Goal: Task Accomplishment & Management: Complete application form

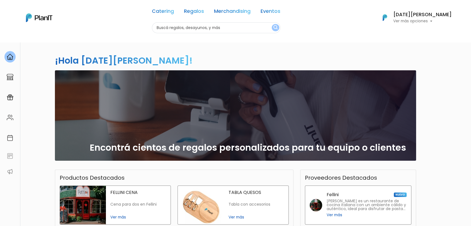
click at [428, 96] on div "¡Hola Lucia facchin! slide 1 of 1 Encontrá cientos de regalos personalizados pa…" at bounding box center [235, 189] width 471 height 295
click at [8, 101] on div at bounding box center [9, 96] width 11 height 11
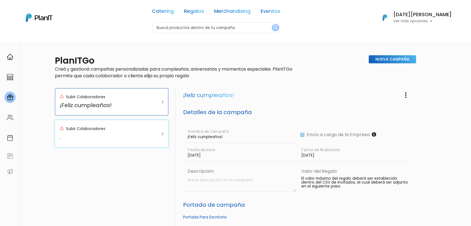
click at [134, 130] on div "Subir Colaboradores" at bounding box center [104, 129] width 88 height 8
click at [382, 59] on link "Nueva Campaña" at bounding box center [392, 59] width 47 height 8
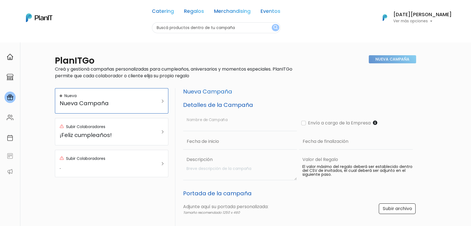
click at [220, 126] on input "text" at bounding box center [240, 123] width 114 height 16
type input "FAMILY DAY"
click at [236, 139] on input "text" at bounding box center [240, 141] width 114 height 16
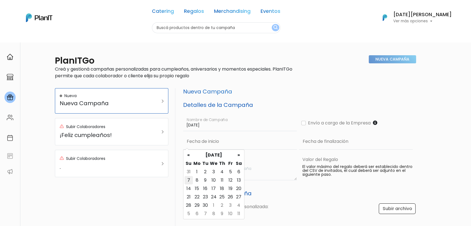
click at [190, 178] on td "7" at bounding box center [188, 180] width 8 height 8
type input "07/09/2025"
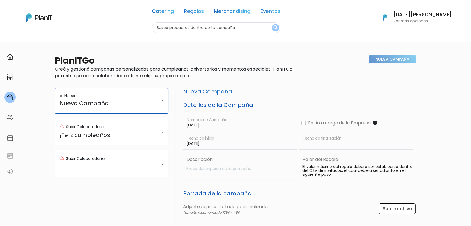
click at [322, 142] on input "text" at bounding box center [356, 141] width 114 height 16
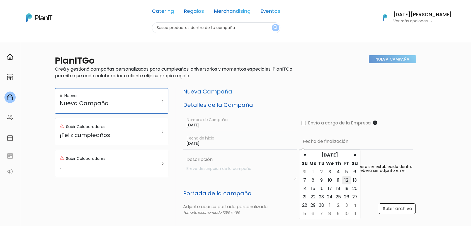
click at [346, 179] on td "12" at bounding box center [346, 180] width 8 height 8
type input "12/09/2025"
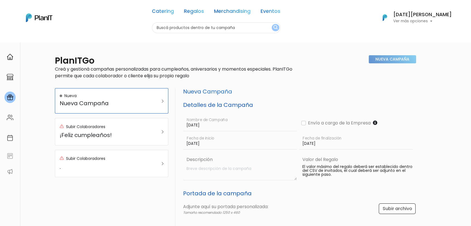
click at [241, 172] on textarea at bounding box center [240, 171] width 114 height 17
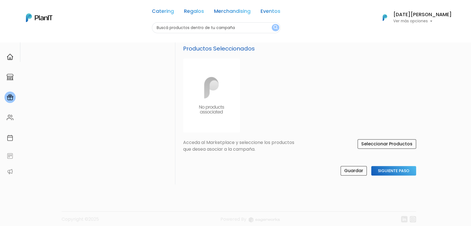
scroll to position [211, 0]
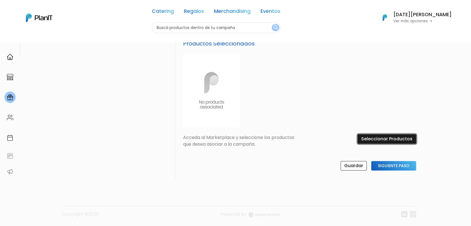
click at [381, 136] on input "Seleccionar Productos" at bounding box center [386, 138] width 58 height 9
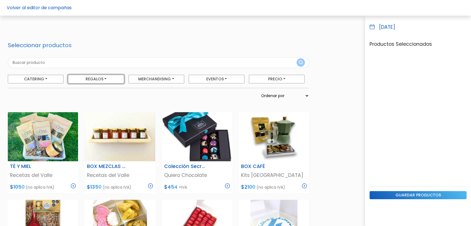
click at [64, 80] on button "Regalos" at bounding box center [36, 79] width 56 height 9
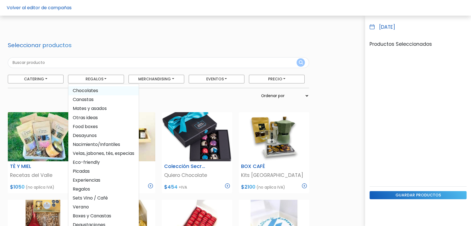
click at [93, 87] on span "Chocolates" at bounding box center [103, 90] width 70 height 9
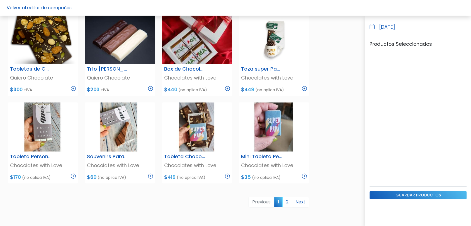
scroll to position [279, 0]
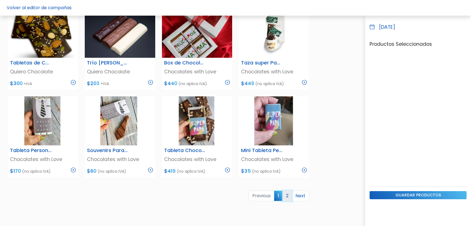
click at [286, 194] on link "2" at bounding box center [287, 195] width 10 height 11
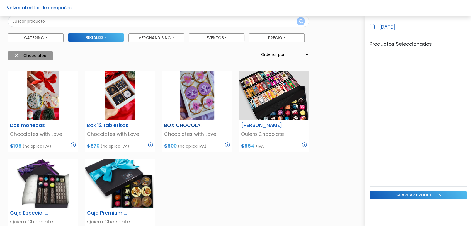
scroll to position [10, 0]
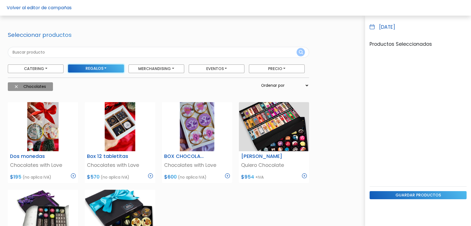
click at [110, 68] on button "Regalos" at bounding box center [96, 68] width 56 height 8
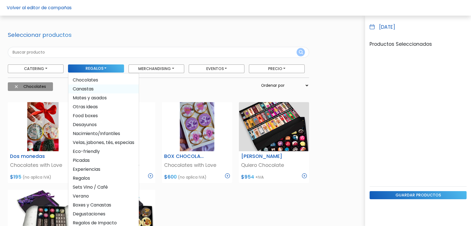
click at [95, 88] on span "Canastas" at bounding box center [103, 88] width 70 height 9
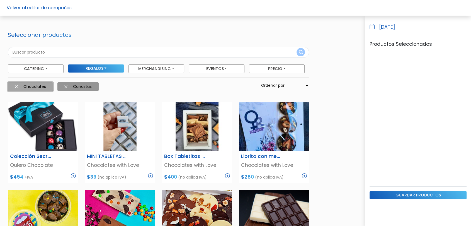
click at [16, 85] on img at bounding box center [16, 86] width 3 height 3
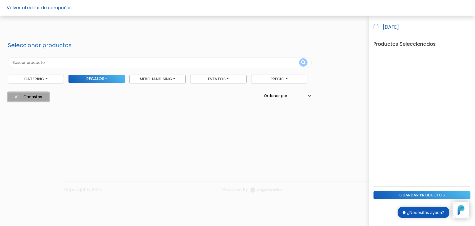
click at [13, 95] on button "Canastas" at bounding box center [28, 96] width 41 height 9
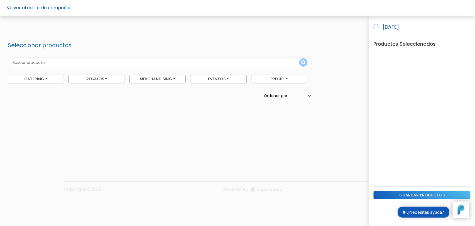
click at [84, 84] on form "Seleccionar productos Catering Licuados Parrilla, Pizzas y Calzones Foodtrucks …" at bounding box center [160, 74] width 304 height 64
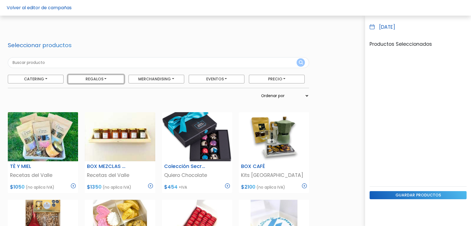
click at [64, 81] on button "Regalos" at bounding box center [36, 79] width 56 height 9
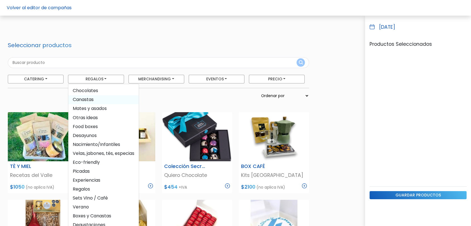
click at [86, 100] on span "Canastas" at bounding box center [103, 99] width 70 height 9
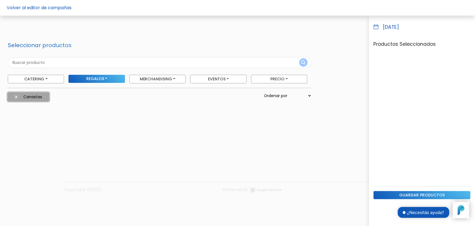
click at [14, 96] on button "Canastas" at bounding box center [28, 96] width 41 height 9
click at [64, 80] on button "Regalos" at bounding box center [36, 79] width 56 height 9
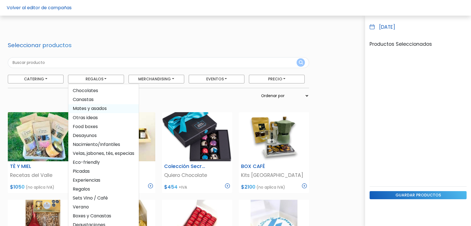
click at [82, 109] on span "Mates y asados" at bounding box center [103, 108] width 70 height 9
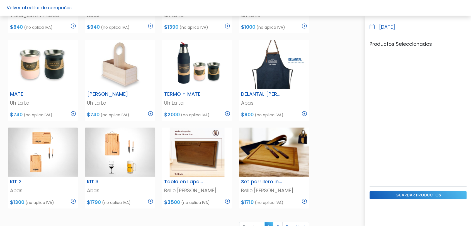
scroll to position [279, 0]
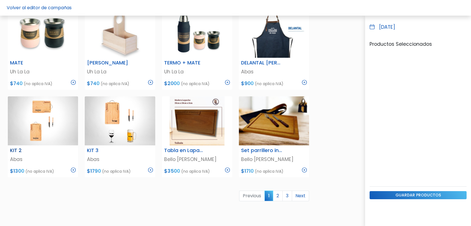
click at [72, 170] on img at bounding box center [73, 169] width 5 height 5
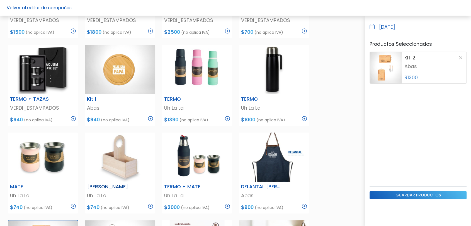
scroll to position [155, 0]
click at [226, 119] on img at bounding box center [227, 118] width 5 height 5
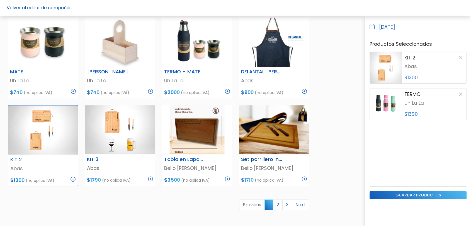
scroll to position [279, 0]
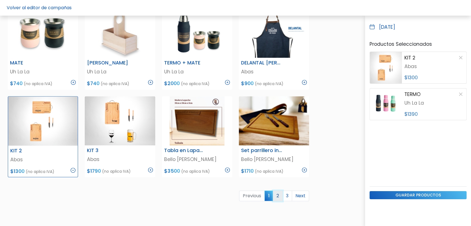
click at [277, 194] on link "2" at bounding box center [278, 195] width 10 height 11
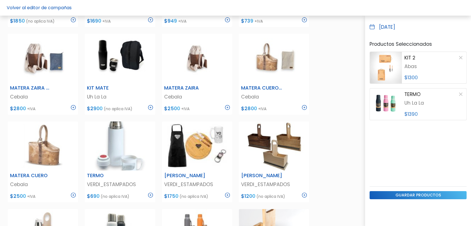
scroll to position [186, 0]
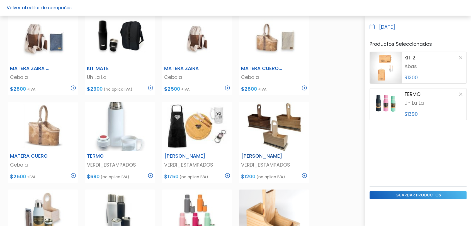
click at [305, 174] on img at bounding box center [304, 175] width 5 height 5
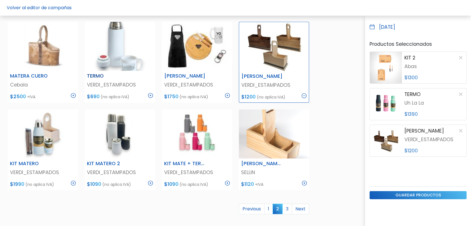
scroll to position [279, 0]
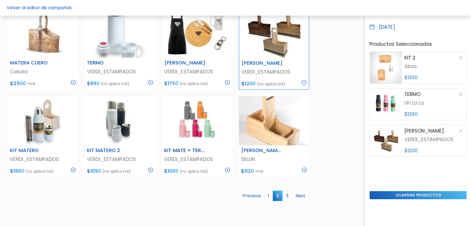
click at [227, 169] on img at bounding box center [227, 169] width 5 height 5
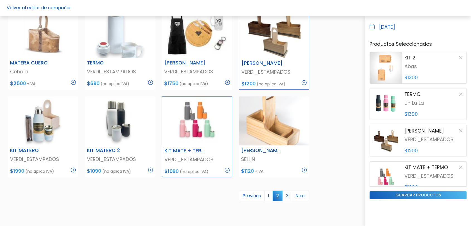
click at [305, 171] on img at bounding box center [304, 169] width 5 height 5
click at [288, 194] on link "3" at bounding box center [287, 195] width 10 height 11
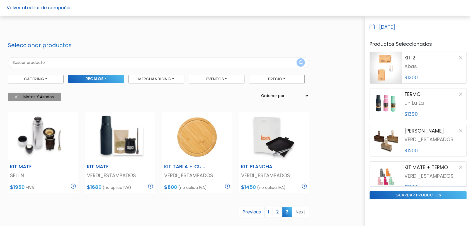
scroll to position [0, 0]
click at [113, 79] on button "Regalos" at bounding box center [96, 79] width 56 height 8
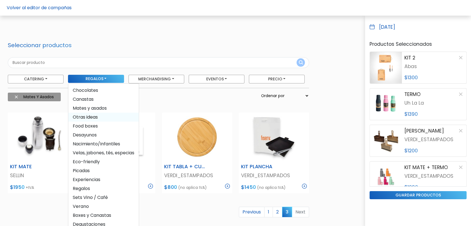
click at [87, 116] on span "Otras ideas" at bounding box center [103, 117] width 70 height 9
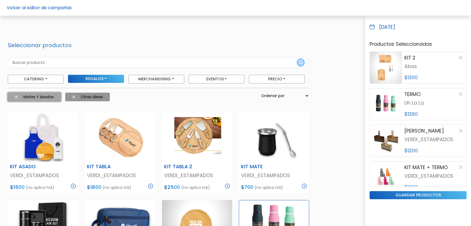
click at [17, 96] on img at bounding box center [16, 96] width 3 height 3
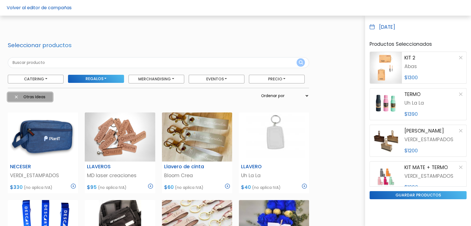
click at [15, 96] on img at bounding box center [16, 96] width 3 height 3
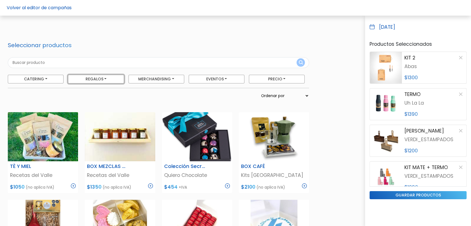
click at [64, 78] on button "Regalos" at bounding box center [36, 79] width 56 height 9
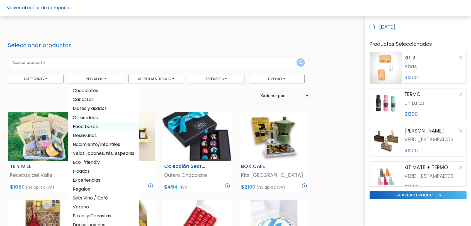
click at [95, 128] on span "Food boxes" at bounding box center [103, 126] width 70 height 9
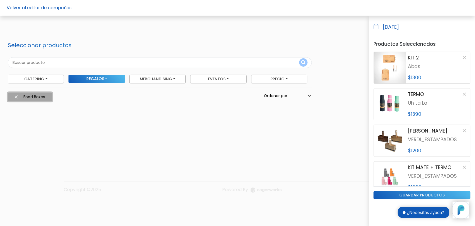
click at [15, 96] on img at bounding box center [16, 96] width 3 height 3
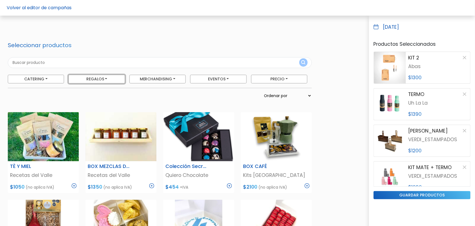
click at [64, 78] on button "Regalos" at bounding box center [36, 79] width 56 height 9
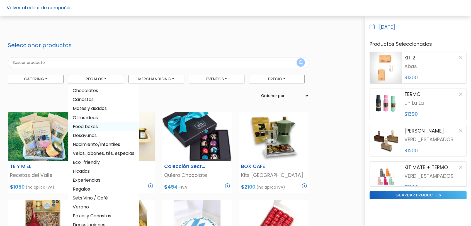
click at [92, 125] on span "Food boxes" at bounding box center [103, 126] width 70 height 9
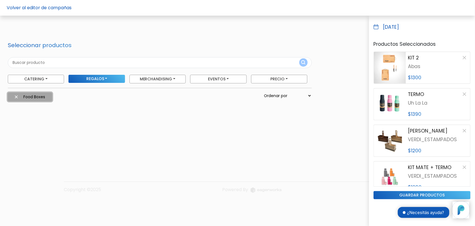
click at [14, 95] on button "Food boxes" at bounding box center [30, 96] width 44 height 9
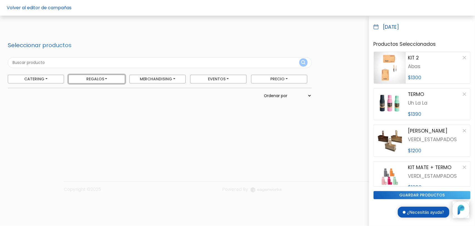
click at [64, 80] on button "Regalos" at bounding box center [36, 79] width 56 height 9
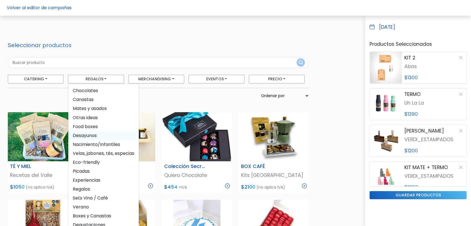
click at [85, 136] on span "Desayunos" at bounding box center [103, 135] width 70 height 9
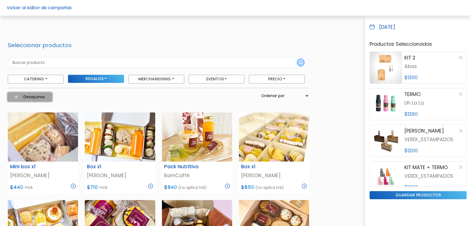
click at [11, 96] on button "Desayunos" at bounding box center [30, 96] width 44 height 9
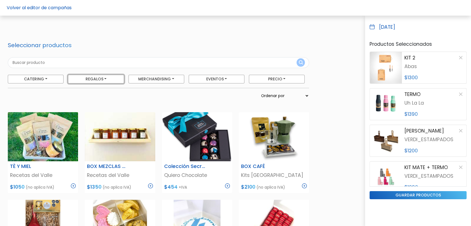
click at [64, 75] on button "Regalos" at bounding box center [36, 79] width 56 height 9
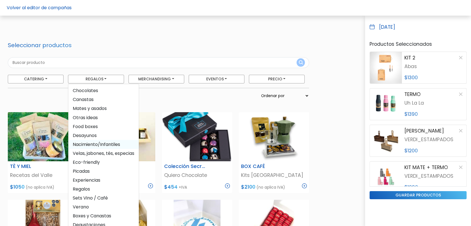
click at [88, 143] on span "Nacimiento/Infantiles" at bounding box center [103, 144] width 70 height 9
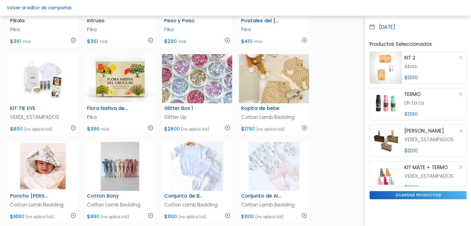
scroll to position [186, 0]
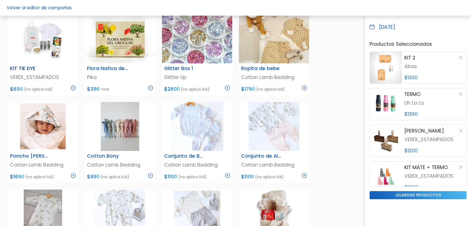
click at [73, 87] on img at bounding box center [73, 87] width 5 height 5
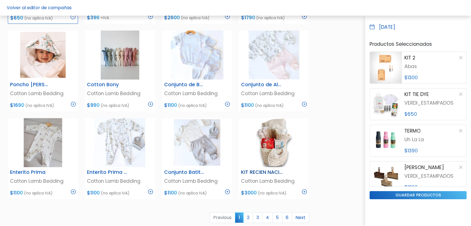
scroll to position [279, 0]
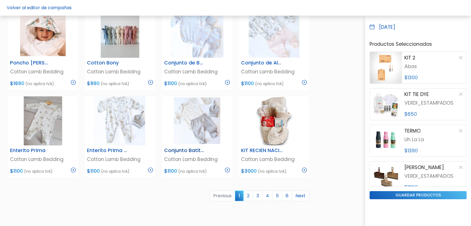
click at [228, 170] on img at bounding box center [227, 169] width 5 height 5
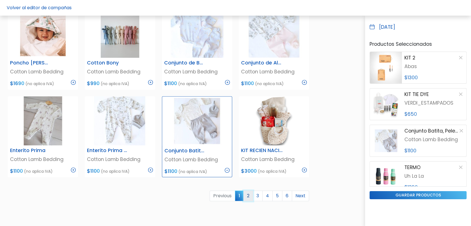
click at [249, 196] on link "2" at bounding box center [248, 195] width 10 height 11
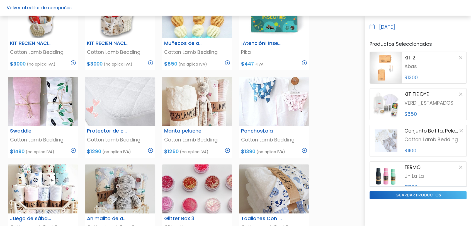
scroll to position [124, 0]
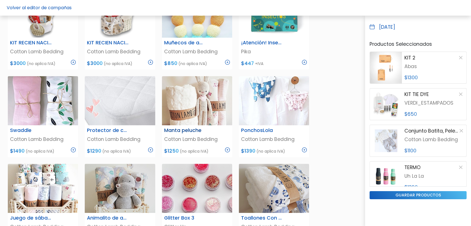
click at [228, 149] on img at bounding box center [227, 149] width 5 height 5
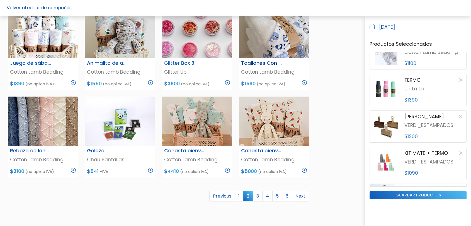
scroll to position [279, 0]
click at [258, 196] on link "3" at bounding box center [258, 195] width 10 height 11
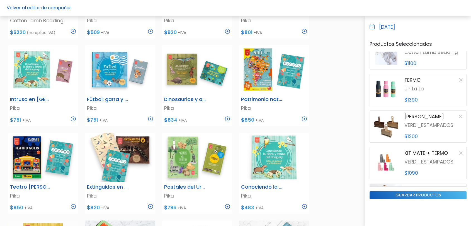
scroll to position [31, 0]
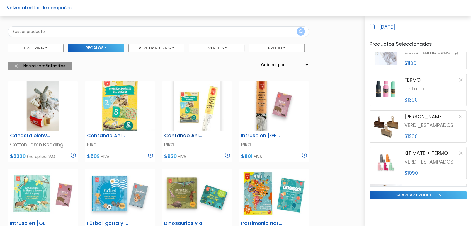
click at [227, 155] on img at bounding box center [227, 154] width 5 height 5
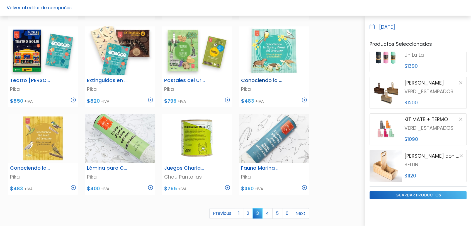
scroll to position [279, 0]
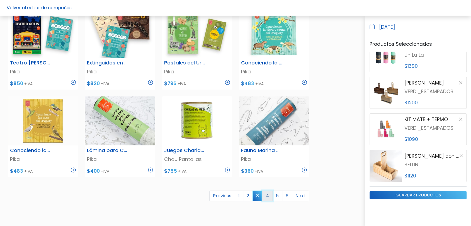
click at [267, 195] on link "4" at bounding box center [267, 195] width 10 height 11
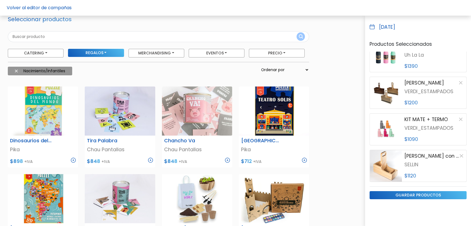
scroll to position [31, 0]
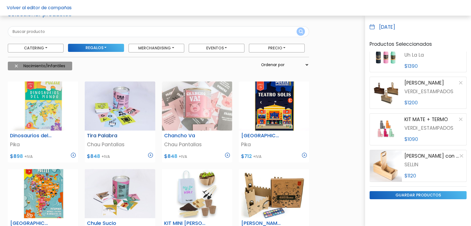
click at [150, 155] on img at bounding box center [150, 154] width 5 height 5
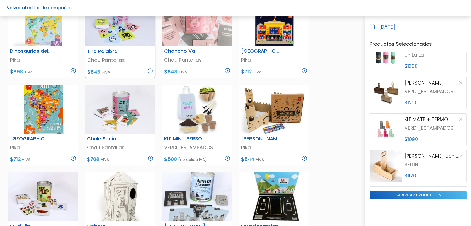
scroll to position [124, 0]
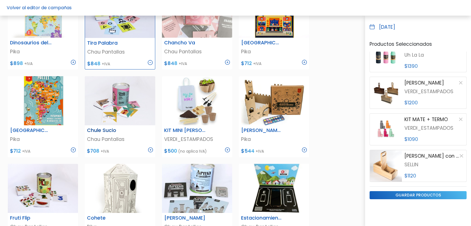
click at [334, 93] on div "Seleccionar productos Catering Licuados Parrilla, Pizzas y Calzones Foodtrucks …" at bounding box center [235, 154] width 462 height 473
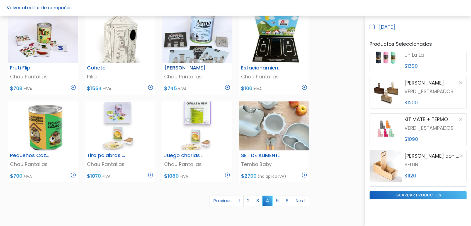
scroll to position [279, 0]
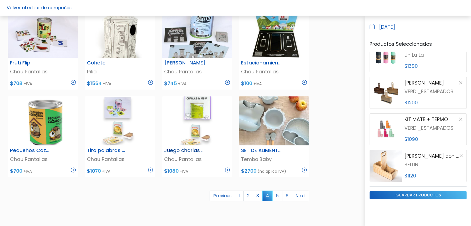
click at [227, 169] on img at bounding box center [227, 169] width 5 height 5
click at [150, 169] on img at bounding box center [150, 169] width 5 height 5
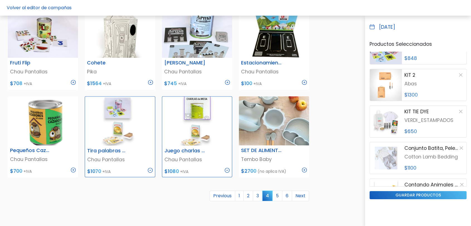
scroll to position [0, 0]
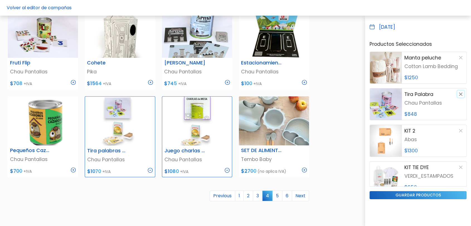
click at [457, 95] on button "button" at bounding box center [460, 94] width 7 height 7
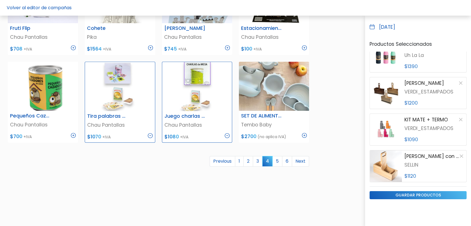
scroll to position [309, 0]
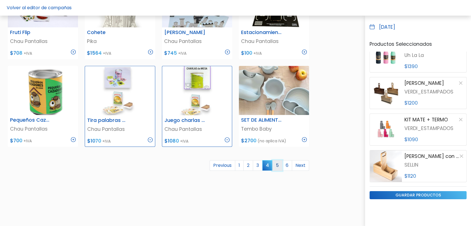
click at [275, 167] on link "5" at bounding box center [277, 165] width 10 height 11
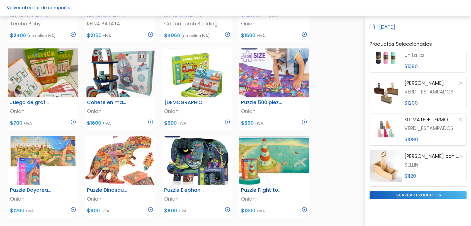
scroll to position [247, 0]
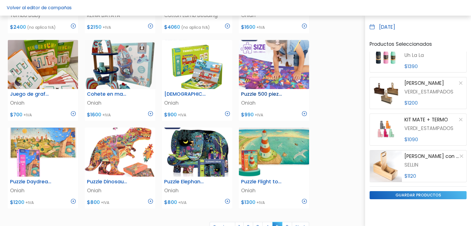
click at [305, 113] on img at bounding box center [304, 113] width 5 height 5
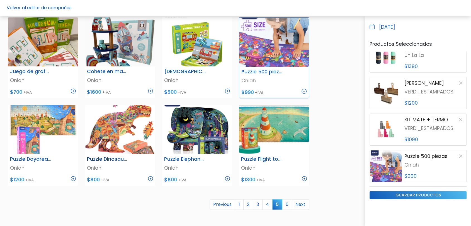
scroll to position [279, 0]
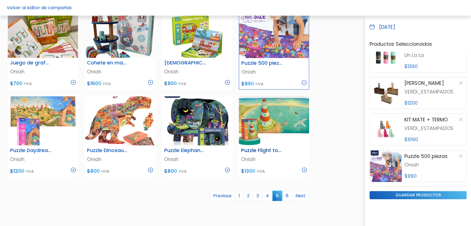
click at [303, 170] on img at bounding box center [304, 169] width 5 height 5
click at [74, 170] on img at bounding box center [73, 169] width 5 height 5
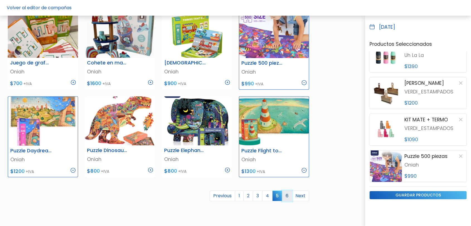
click at [288, 197] on link "6" at bounding box center [287, 195] width 10 height 11
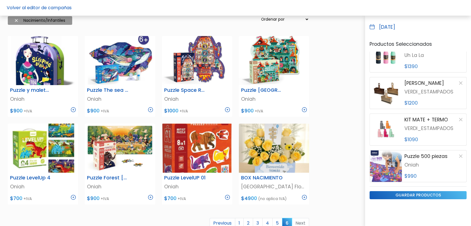
scroll to position [72, 0]
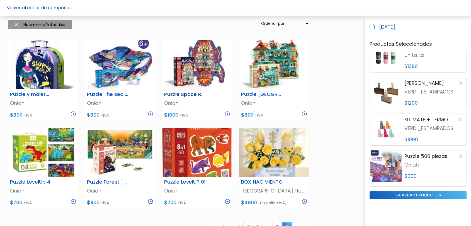
click at [226, 114] on img at bounding box center [227, 113] width 5 height 5
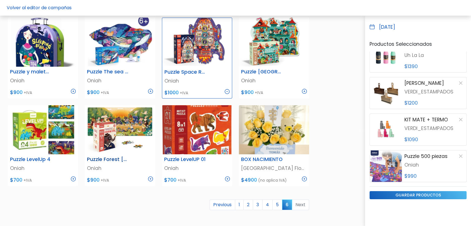
scroll to position [103, 0]
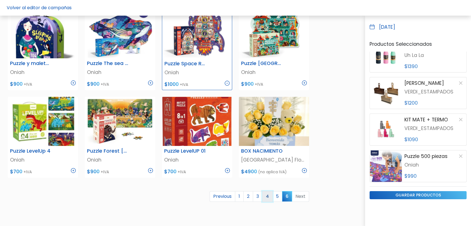
click at [267, 196] on link "4" at bounding box center [267, 196] width 10 height 11
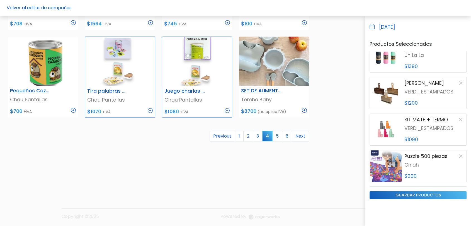
scroll to position [340, 0]
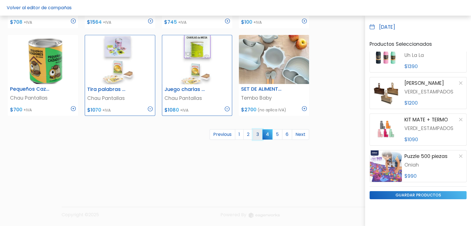
click at [257, 133] on link "3" at bounding box center [258, 134] width 10 height 11
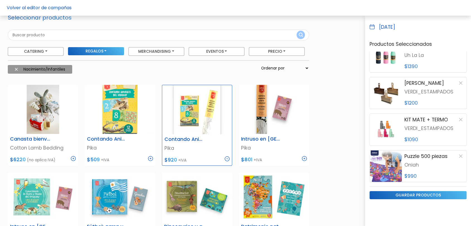
scroll to position [0, 0]
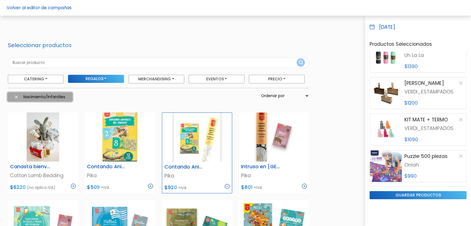
click at [16, 98] on img at bounding box center [16, 96] width 3 height 3
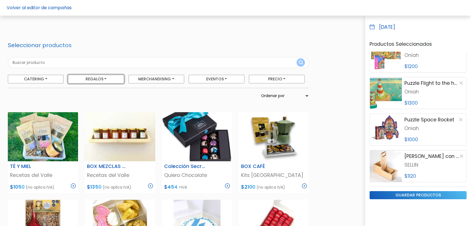
click at [64, 79] on button "Regalos" at bounding box center [36, 79] width 56 height 9
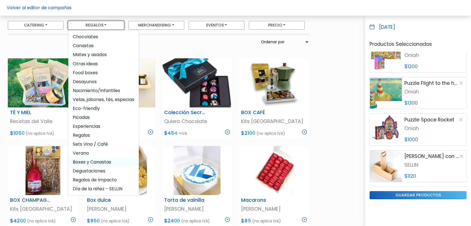
scroll to position [62, 0]
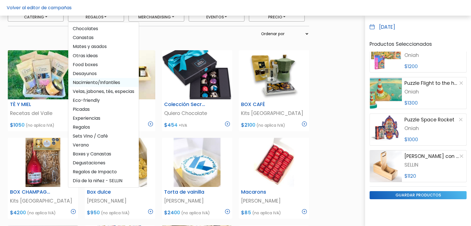
click at [87, 82] on span "Nacimiento/Infantiles" at bounding box center [103, 82] width 70 height 9
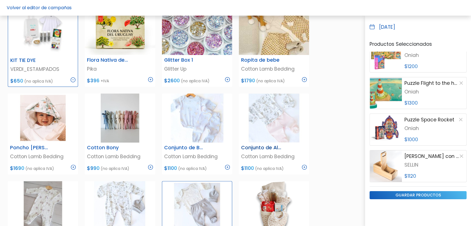
scroll to position [340, 0]
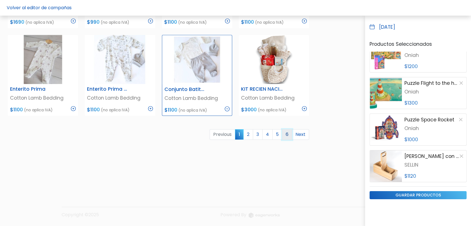
click at [287, 135] on link "6" at bounding box center [287, 134] width 10 height 11
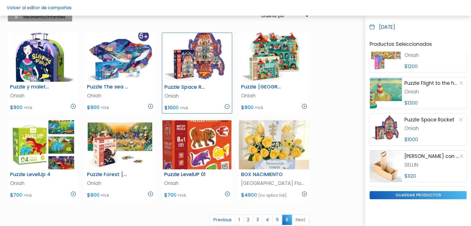
scroll to position [103, 0]
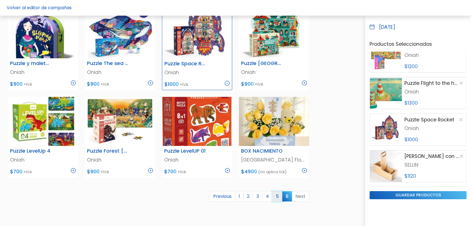
click at [278, 193] on link "5" at bounding box center [277, 196] width 10 height 11
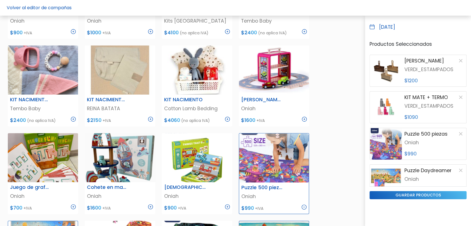
scroll to position [30, 0]
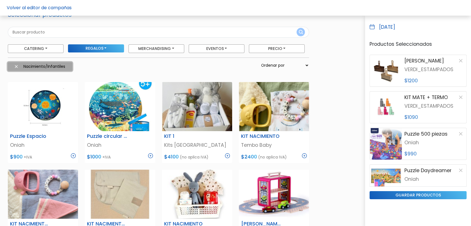
click at [19, 65] on button "Nacimiento/Infantiles" at bounding box center [40, 66] width 64 height 9
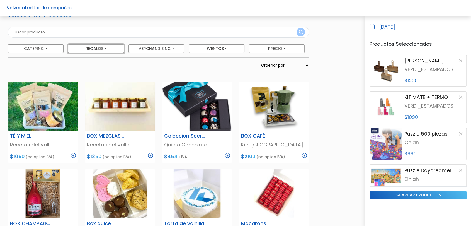
click at [64, 51] on button "Regalos" at bounding box center [36, 48] width 56 height 9
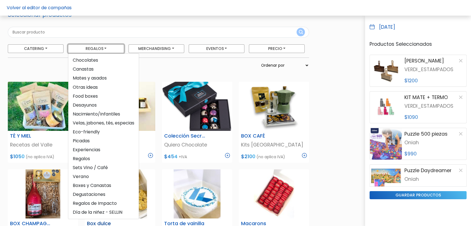
scroll to position [61, 0]
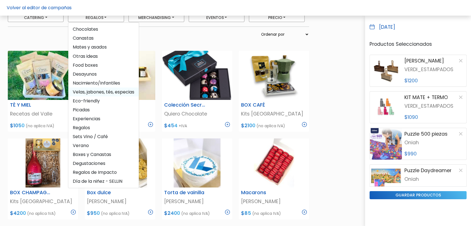
click at [96, 95] on span "Velas, jabones, tés, especias" at bounding box center [103, 91] width 70 height 9
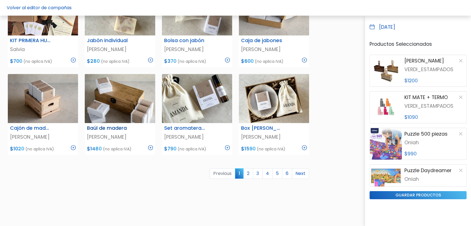
scroll to position [309, 0]
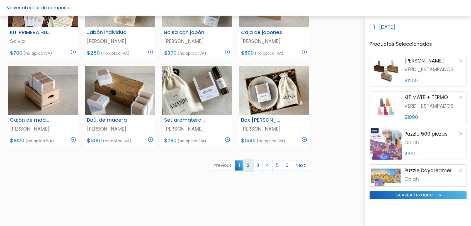
click at [249, 165] on link "2" at bounding box center [248, 165] width 10 height 11
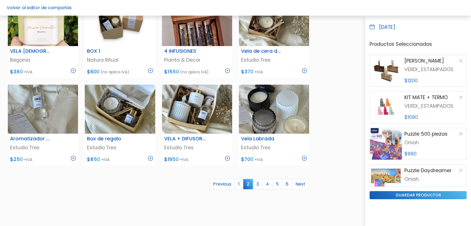
scroll to position [309, 0]
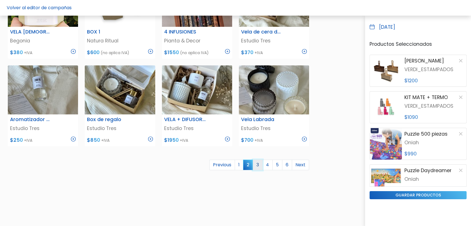
click at [259, 166] on link "3" at bounding box center [258, 164] width 10 height 11
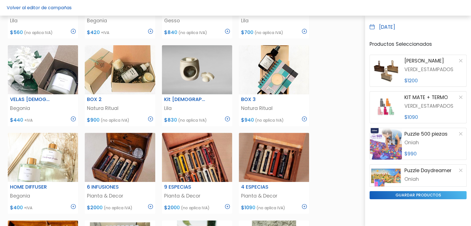
scroll to position [31, 0]
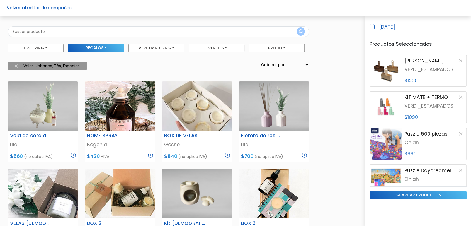
click at [280, 63] on select "Ordenar por Menor Precio Mayor Precio Reviews Últimos ingresos" at bounding box center [284, 65] width 49 height 6
click at [298, 67] on div "Ordenar por Menor Precio Mayor Precio Reviews Últimos ingresos" at bounding box center [273, 65] width 77 height 6
click at [295, 65] on select "Ordenar por Menor Precio Mayor Precio Reviews Últimos ingresos" at bounding box center [284, 65] width 49 height 6
select select "1"
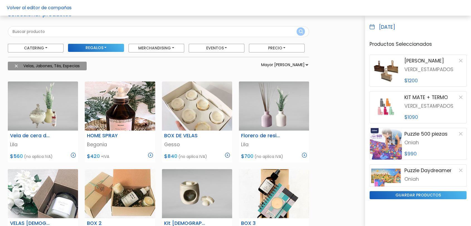
click at [271, 62] on select "Ordenar por Menor Precio Mayor Precio Reviews Últimos ingresos" at bounding box center [284, 65] width 49 height 6
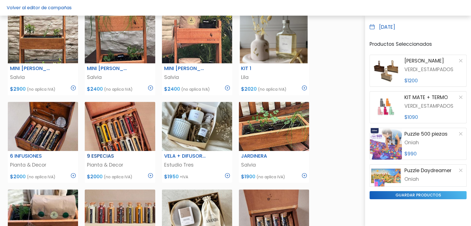
scroll to position [340, 0]
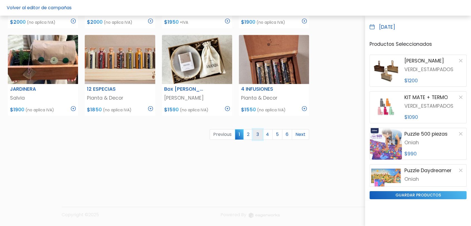
click at [260, 134] on link "3" at bounding box center [258, 134] width 10 height 11
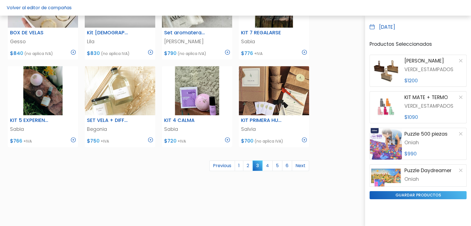
scroll to position [309, 0]
click at [247, 165] on link "2" at bounding box center [248, 165] width 10 height 11
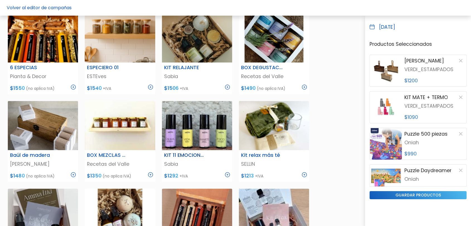
scroll to position [92, 0]
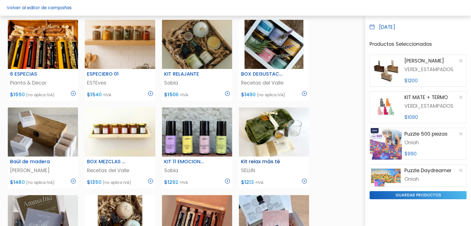
click at [304, 182] on img at bounding box center [304, 180] width 5 height 5
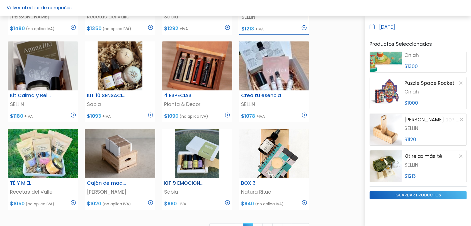
scroll to position [278, 0]
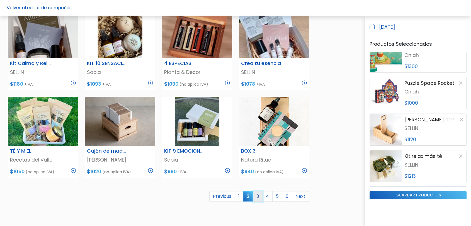
click at [257, 195] on link "3" at bounding box center [258, 196] width 10 height 11
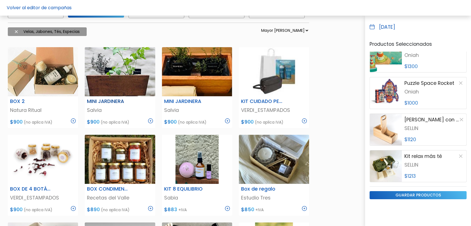
scroll to position [0, 0]
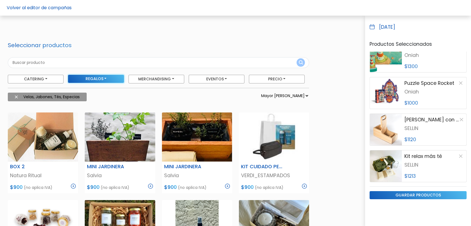
click at [113, 78] on button "Regalos" at bounding box center [96, 79] width 56 height 8
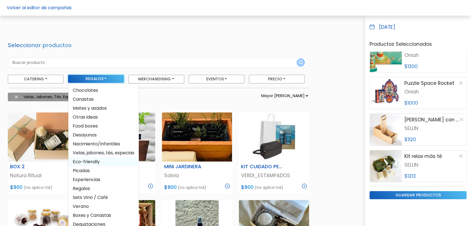
scroll to position [62, 0]
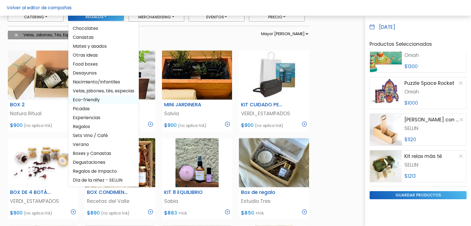
click at [89, 100] on span "Eco-friendly" at bounding box center [103, 99] width 70 height 9
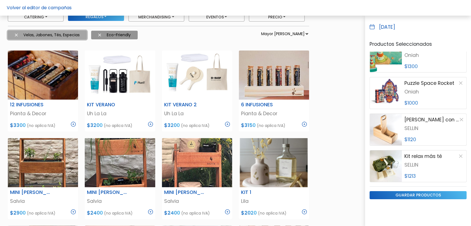
click at [18, 34] on button "Velas, jabones, tés, especias" at bounding box center [47, 35] width 79 height 9
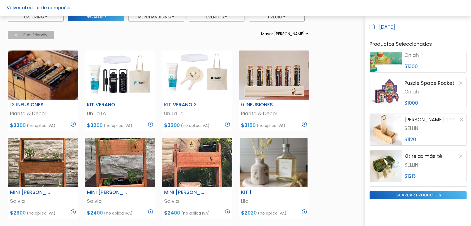
scroll to position [0, 0]
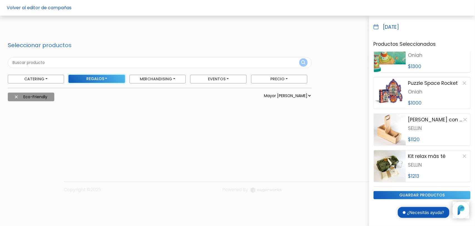
click at [92, 79] on button "Regalos" at bounding box center [97, 79] width 56 height 8
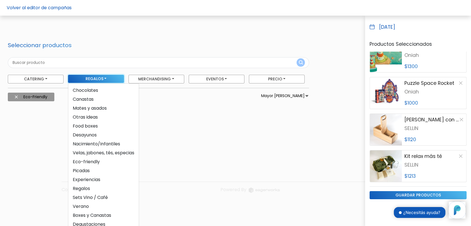
click at [92, 79] on button "Regalos" at bounding box center [96, 79] width 56 height 8
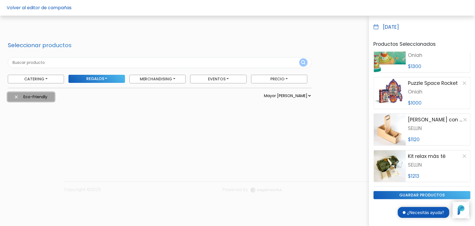
click at [17, 96] on img at bounding box center [16, 96] width 3 height 3
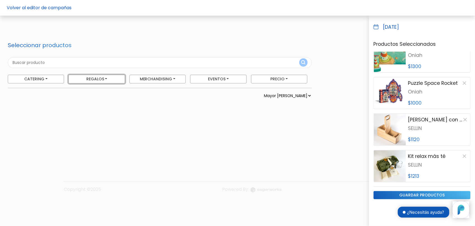
click at [64, 82] on button "Regalos" at bounding box center [36, 79] width 56 height 9
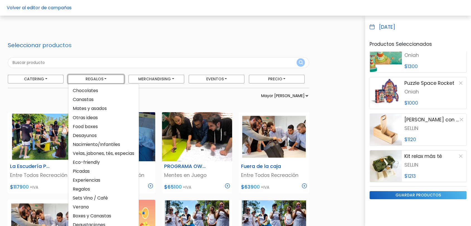
click at [94, 78] on button "Regalos" at bounding box center [96, 79] width 56 height 9
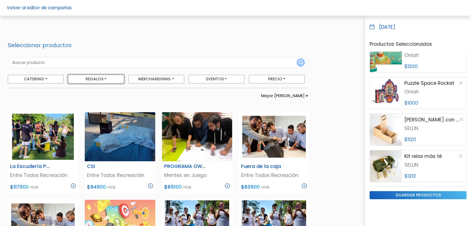
click at [64, 78] on button "Regalos" at bounding box center [36, 79] width 56 height 9
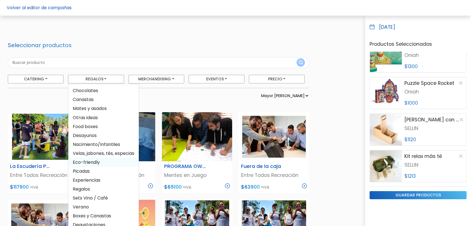
click at [94, 162] on span "Eco-friendly" at bounding box center [103, 161] width 70 height 9
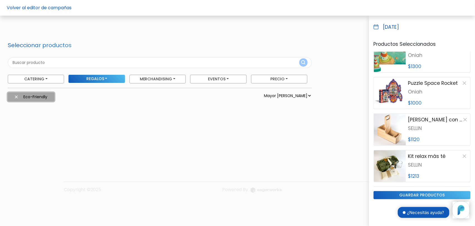
click at [16, 96] on img at bounding box center [16, 96] width 3 height 3
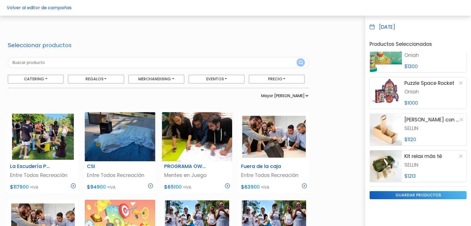
click at [301, 94] on select "Ordenar por Menor Precio Mayor Precio Reviews Últimos ingresos" at bounding box center [284, 95] width 49 height 6
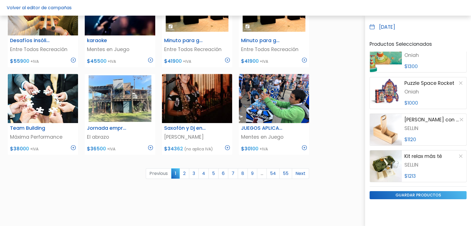
scroll to position [340, 0]
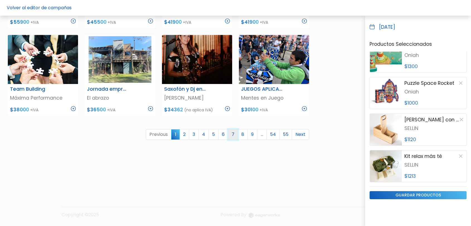
click at [233, 132] on link "7" at bounding box center [233, 134] width 10 height 11
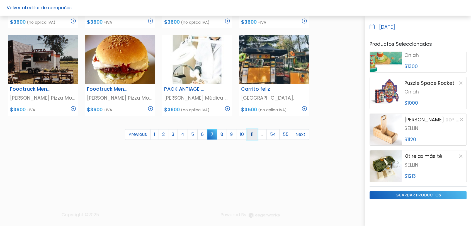
click at [251, 135] on link "11" at bounding box center [252, 134] width 10 height 11
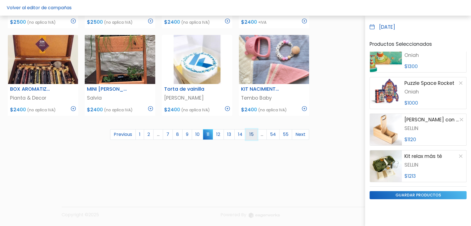
click at [253, 135] on link "15" at bounding box center [251, 134] width 11 height 11
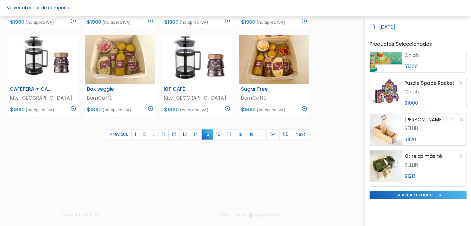
click at [263, 135] on li "…" at bounding box center [261, 134] width 9 height 11
click at [247, 136] on link "19" at bounding box center [251, 134] width 11 height 11
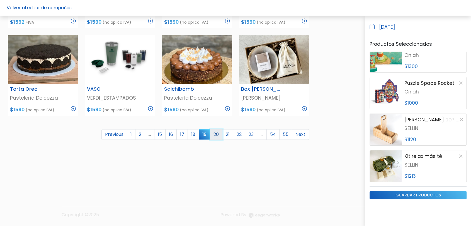
click at [221, 134] on link "20" at bounding box center [216, 134] width 13 height 11
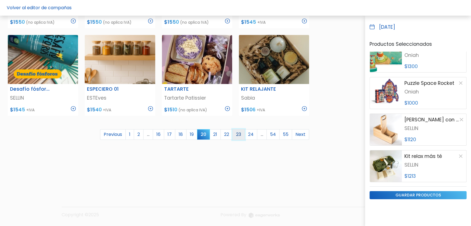
click at [238, 133] on link "23" at bounding box center [238, 134] width 12 height 11
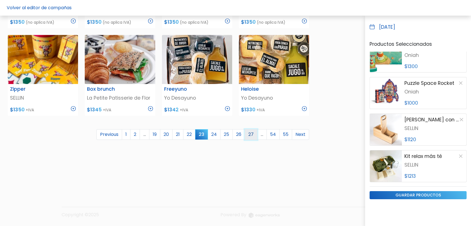
click at [252, 133] on link "27" at bounding box center [251, 134] width 13 height 11
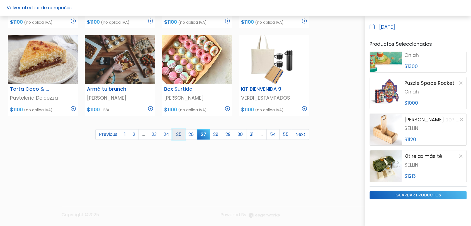
click at [180, 134] on link "25" at bounding box center [178, 134] width 13 height 11
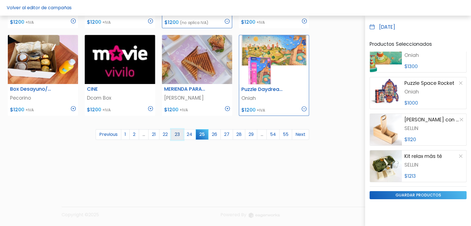
click at [179, 134] on link "23" at bounding box center [177, 134] width 12 height 11
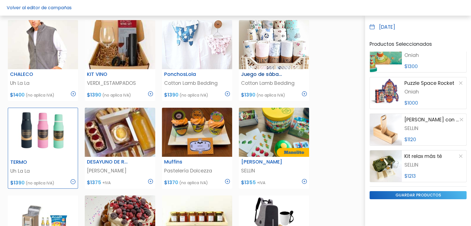
scroll to position [61, 0]
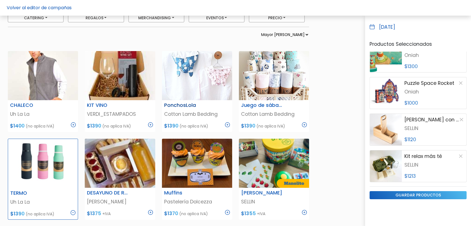
click at [226, 124] on img at bounding box center [227, 124] width 5 height 5
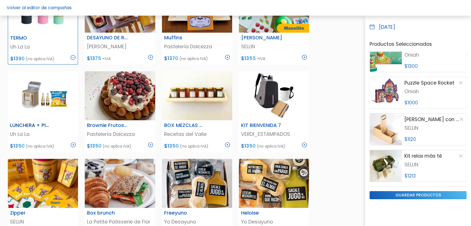
scroll to position [278, 0]
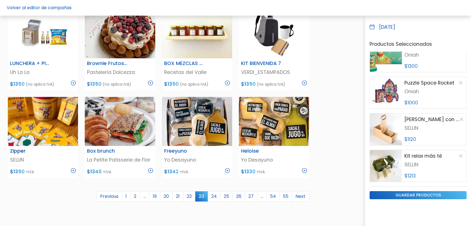
click at [75, 169] on img at bounding box center [73, 170] width 5 height 5
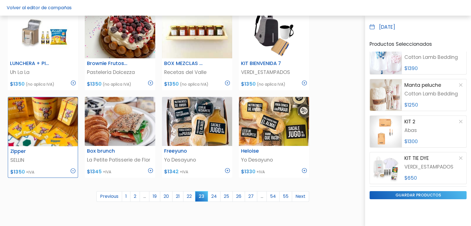
scroll to position [0, 0]
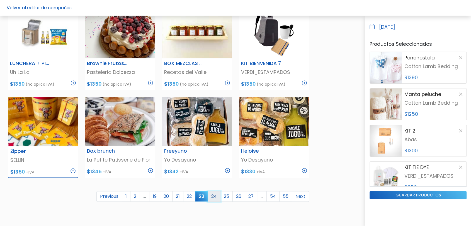
click at [213, 196] on link "24" at bounding box center [214, 196] width 13 height 11
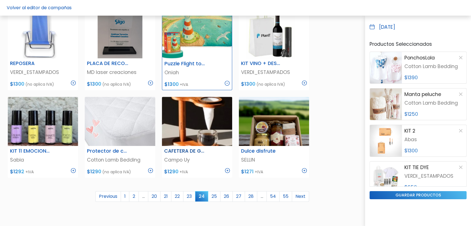
click at [227, 170] on img at bounding box center [227, 170] width 5 height 5
click at [217, 197] on link "25" at bounding box center [214, 196] width 13 height 11
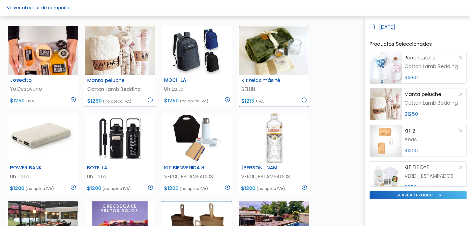
scroll to position [62, 0]
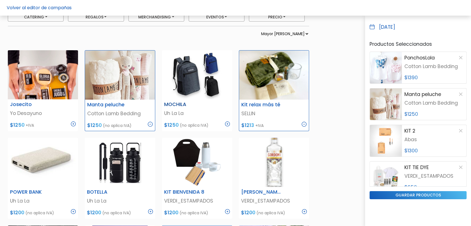
click at [227, 123] on img at bounding box center [227, 123] width 5 height 5
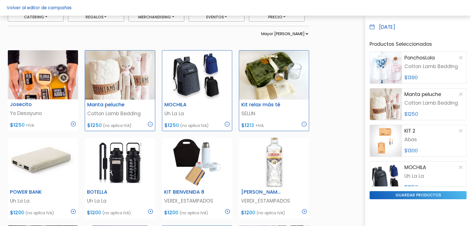
scroll to position [31, 0]
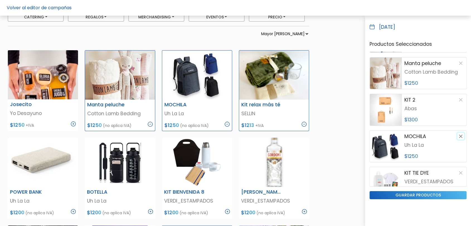
click at [457, 136] on button "button" at bounding box center [460, 136] width 7 height 7
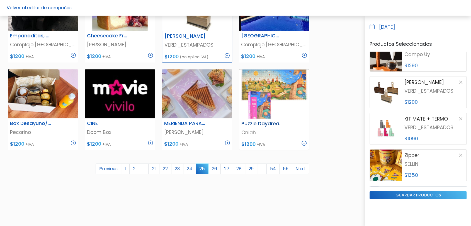
scroll to position [309, 0]
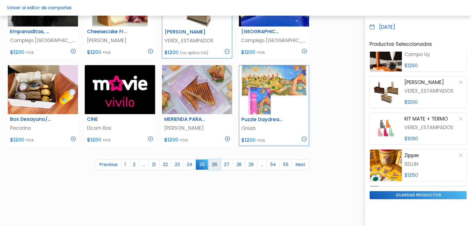
click at [216, 165] on link "26" at bounding box center [214, 164] width 13 height 11
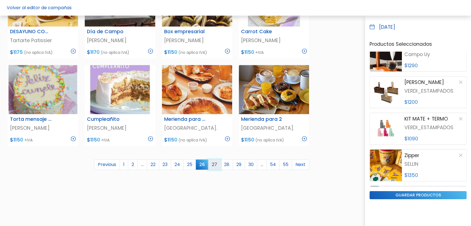
click at [218, 164] on link "27" at bounding box center [214, 164] width 13 height 11
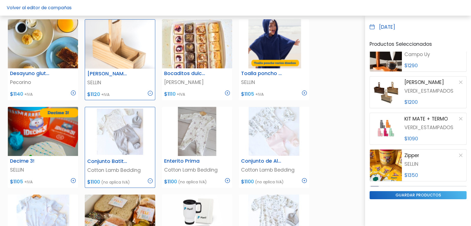
scroll to position [0, 0]
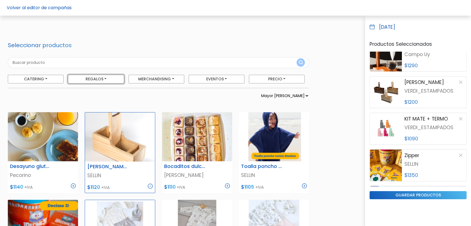
click at [64, 79] on button "Regalos" at bounding box center [36, 79] width 56 height 9
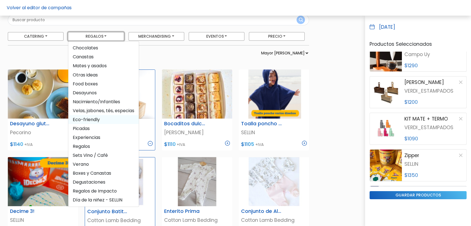
scroll to position [62, 0]
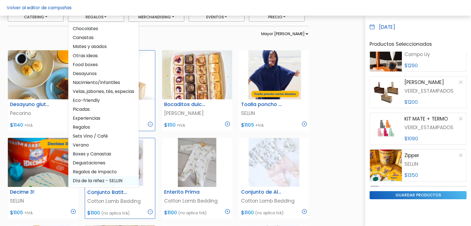
click at [91, 180] on span "Día de la niñez - SELLIN" at bounding box center [103, 180] width 70 height 9
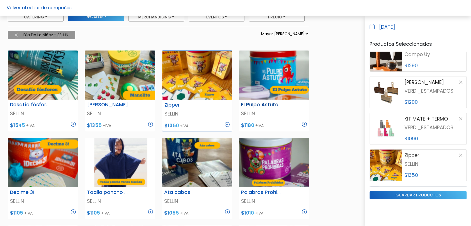
click at [304, 124] on img at bounding box center [304, 123] width 5 height 5
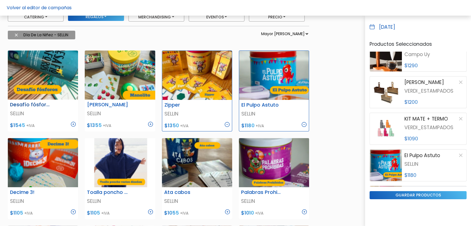
click at [73, 125] on img at bounding box center [73, 123] width 5 height 5
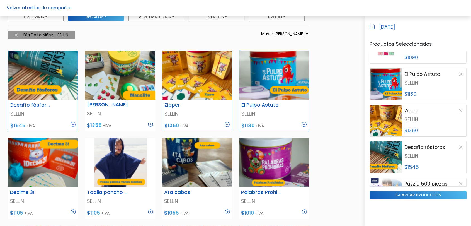
scroll to position [433, 0]
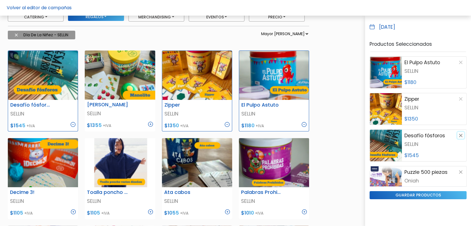
click at [457, 133] on button "button" at bounding box center [460, 135] width 7 height 7
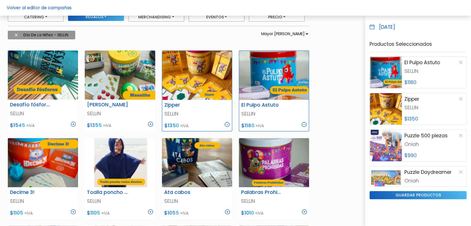
scroll to position [93, 0]
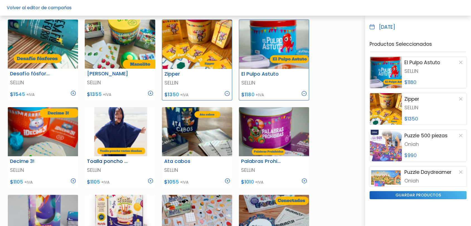
click at [151, 180] on img at bounding box center [150, 180] width 5 height 5
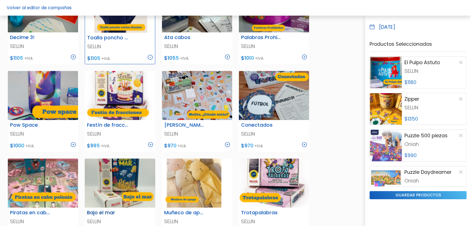
scroll to position [62, 0]
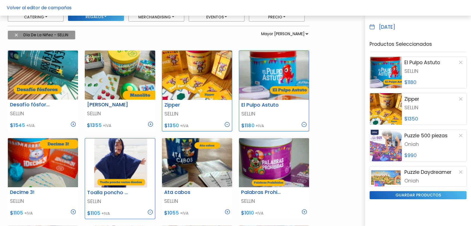
click at [150, 123] on img at bounding box center [150, 123] width 5 height 5
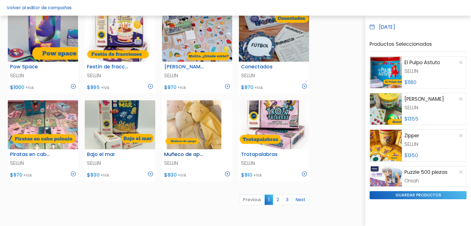
scroll to position [279, 0]
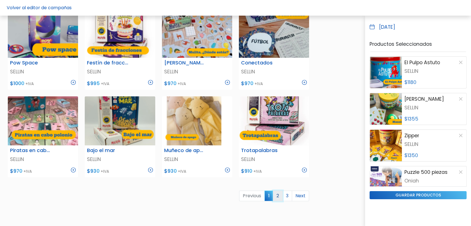
click at [279, 195] on link "2" at bounding box center [278, 195] width 10 height 11
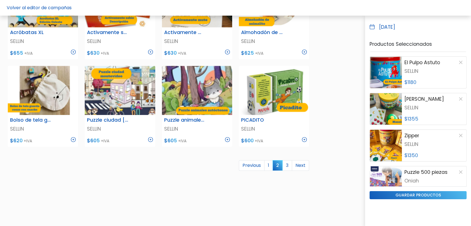
scroll to position [309, 0]
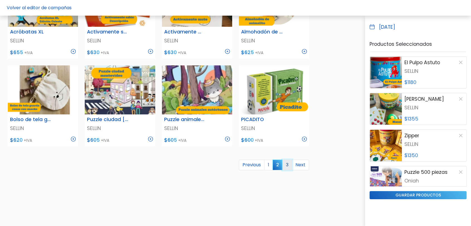
click at [288, 165] on link "3" at bounding box center [287, 164] width 10 height 11
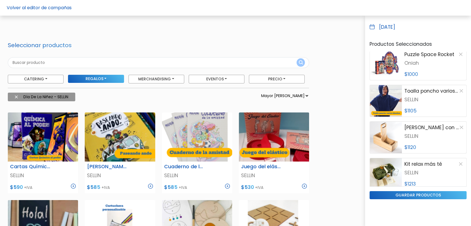
scroll to position [668, 0]
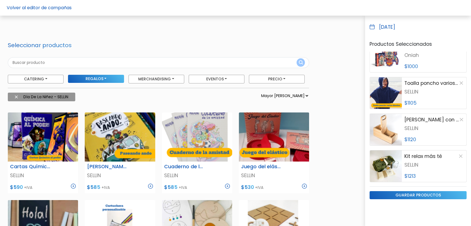
click at [97, 63] on input "text" at bounding box center [158, 62] width 301 height 11
type input "paletas"
click at [296, 58] on button "submit" at bounding box center [300, 62] width 8 height 8
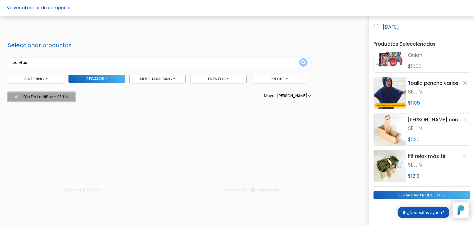
click at [16, 96] on img at bounding box center [16, 96] width 3 height 3
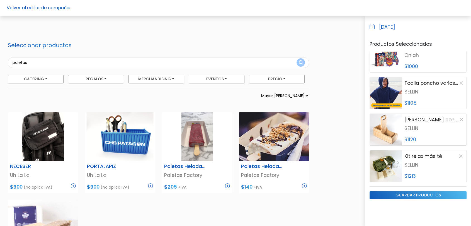
click at [54, 62] on input "paletas" at bounding box center [158, 62] width 301 height 11
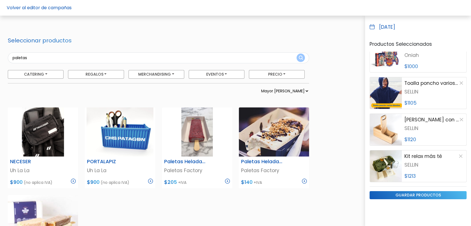
scroll to position [0, 0]
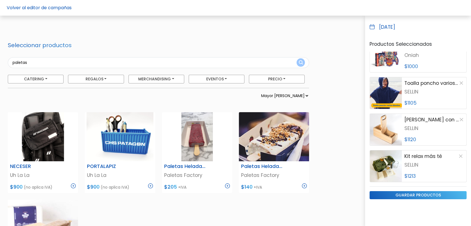
click at [39, 62] on input "paletas" at bounding box center [158, 62] width 301 height 11
click at [125, 62] on input "paletas" at bounding box center [158, 62] width 301 height 11
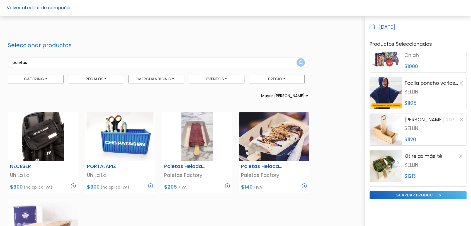
click at [125, 62] on input "paletas" at bounding box center [158, 62] width 301 height 11
click at [64, 82] on button "Regalos" at bounding box center [36, 79] width 56 height 9
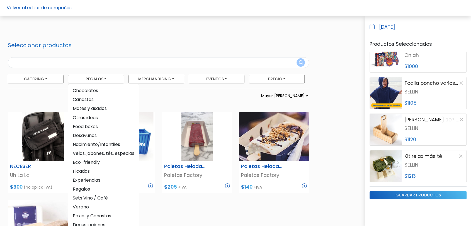
click at [123, 62] on input "text" at bounding box center [158, 62] width 301 height 11
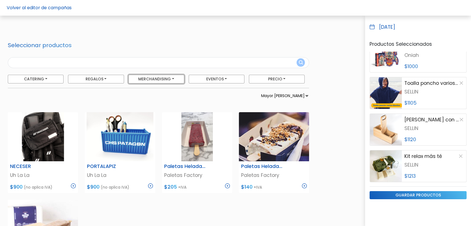
click at [64, 77] on button "Merchandising" at bounding box center [36, 79] width 56 height 9
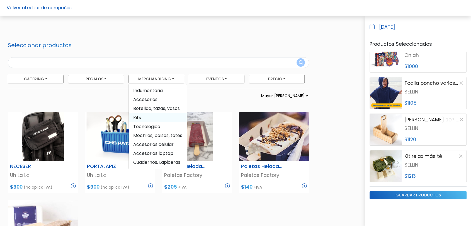
click at [150, 118] on span "Kits" at bounding box center [158, 117] width 58 height 9
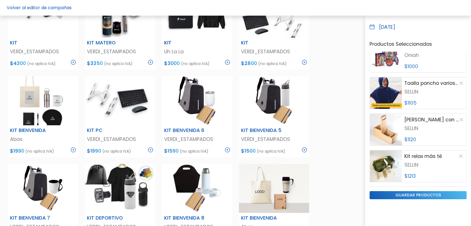
scroll to position [247, 0]
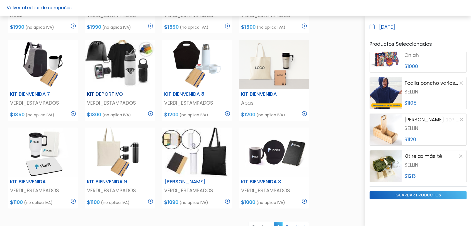
click at [150, 113] on img at bounding box center [150, 113] width 5 height 5
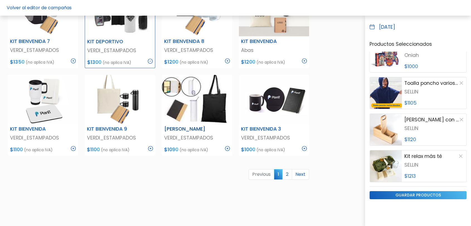
scroll to position [309, 0]
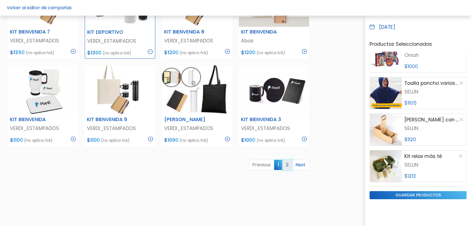
click at [289, 163] on link "2" at bounding box center [287, 164] width 10 height 11
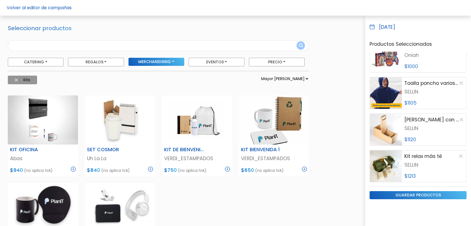
scroll to position [0, 0]
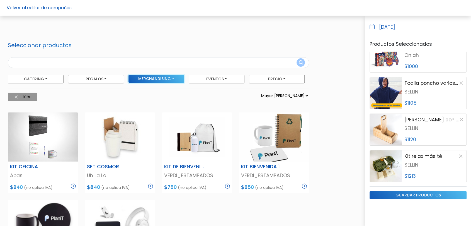
click at [182, 79] on button "Merchandising" at bounding box center [156, 79] width 56 height 8
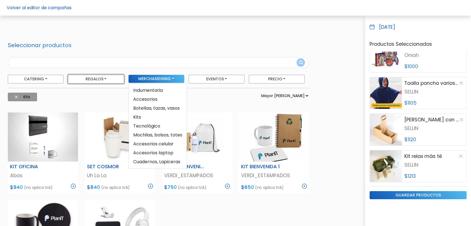
click at [64, 79] on button "Regalos" at bounding box center [36, 79] width 56 height 9
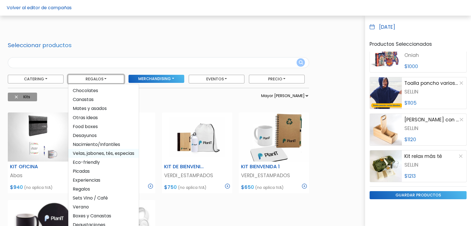
scroll to position [31, 0]
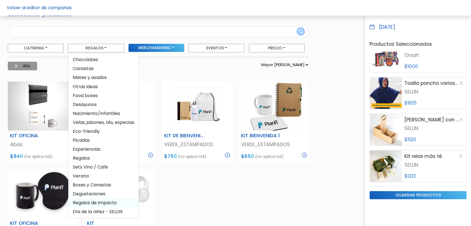
click at [91, 202] on span "Regalos de Impacto" at bounding box center [103, 202] width 70 height 9
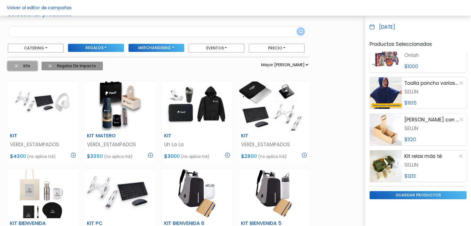
click at [14, 65] on button "Kits" at bounding box center [22, 66] width 29 height 9
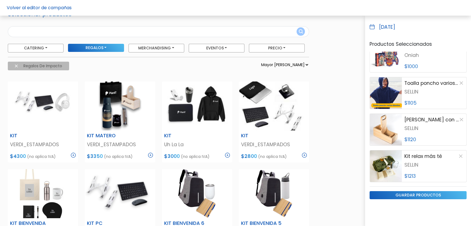
scroll to position [0, 0]
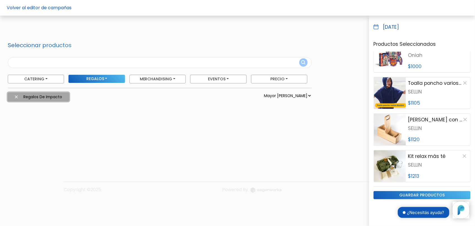
click at [18, 94] on button "Regalos de Impacto" at bounding box center [38, 96] width 61 height 9
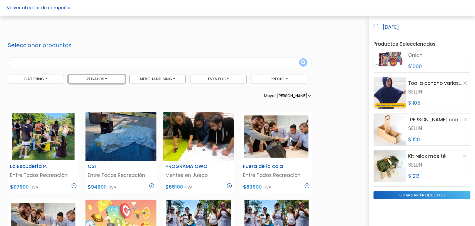
click at [64, 75] on button "Regalos" at bounding box center [36, 79] width 56 height 9
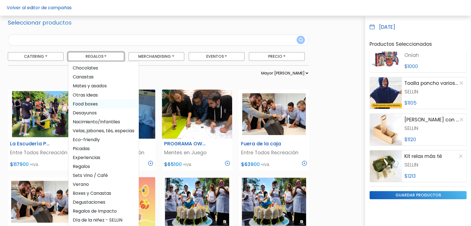
scroll to position [31, 0]
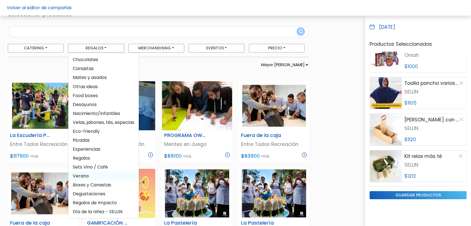
click at [90, 175] on span "Verano" at bounding box center [103, 175] width 70 height 9
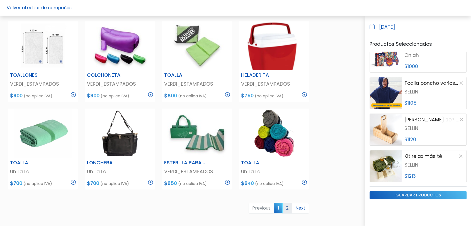
scroll to position [309, 0]
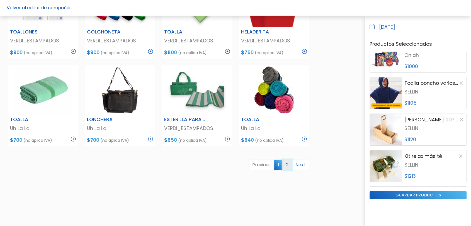
click at [286, 165] on link "2" at bounding box center [287, 164] width 10 height 11
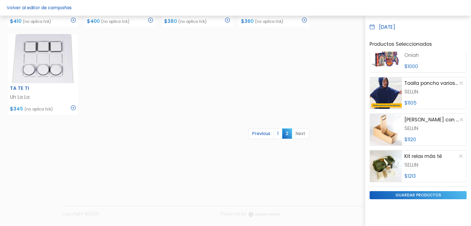
scroll to position [165, 0]
click at [280, 132] on link "1" at bounding box center [278, 134] width 9 height 11
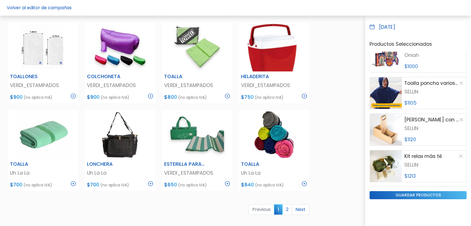
scroll to position [289, 0]
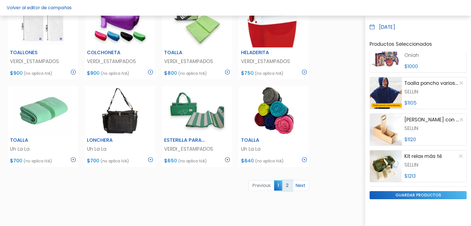
click at [287, 185] on link "2" at bounding box center [287, 185] width 10 height 11
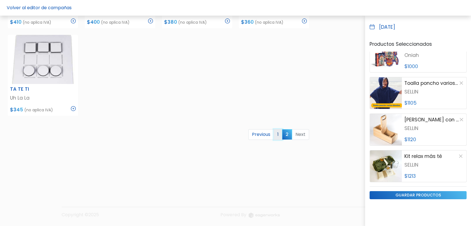
click at [279, 133] on link "1" at bounding box center [278, 134] width 9 height 11
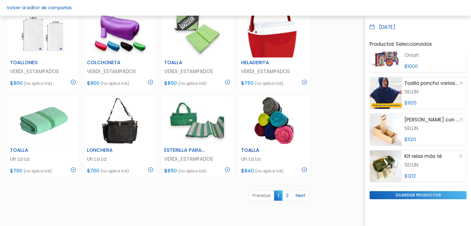
scroll to position [289, 0]
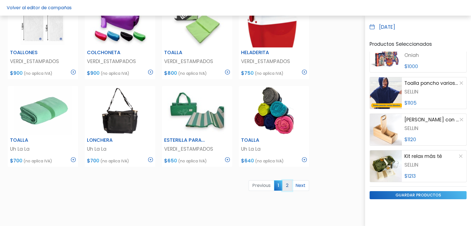
click at [290, 185] on link "2" at bounding box center [287, 185] width 10 height 11
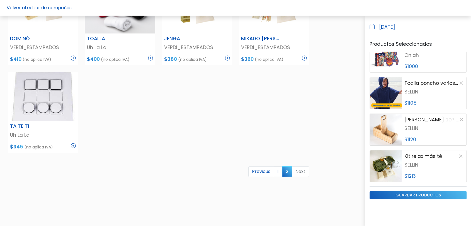
scroll to position [129, 0]
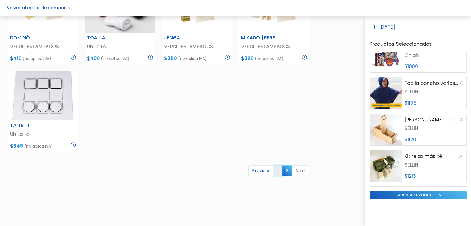
click at [280, 172] on link "1" at bounding box center [278, 170] width 9 height 11
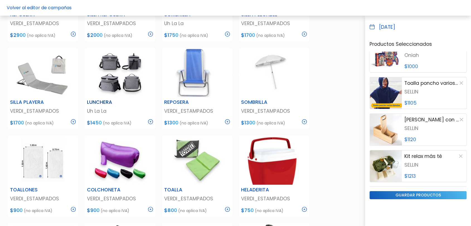
scroll to position [160, 0]
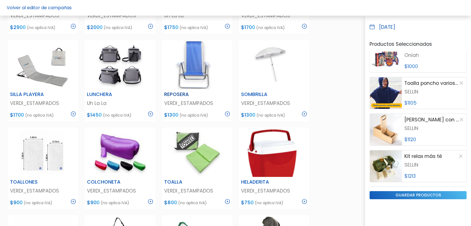
click at [227, 113] on img at bounding box center [227, 113] width 5 height 5
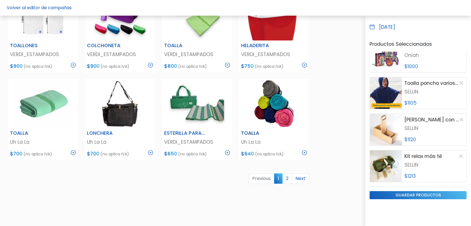
scroll to position [314, 0]
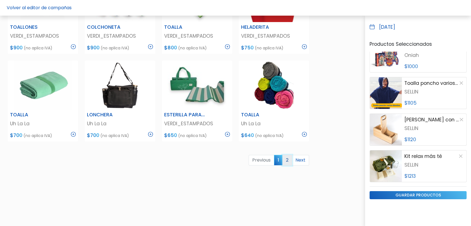
click at [289, 161] on link "2" at bounding box center [287, 160] width 10 height 11
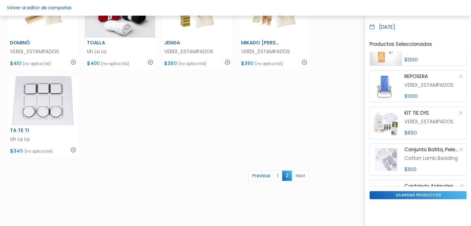
scroll to position [122, 0]
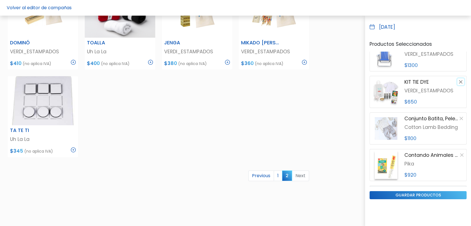
click at [457, 80] on button "button" at bounding box center [460, 81] width 7 height 7
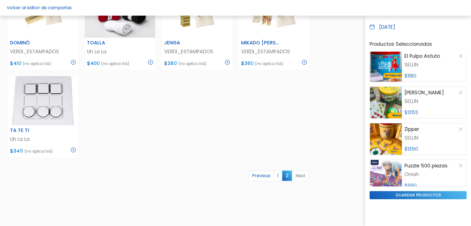
scroll to position [495, 0]
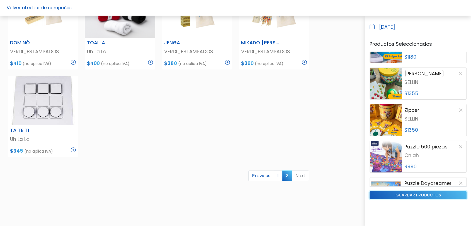
click at [385, 194] on input "guardar productos" at bounding box center [417, 195] width 97 height 8
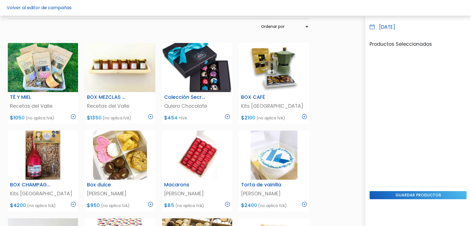
scroll to position [62, 0]
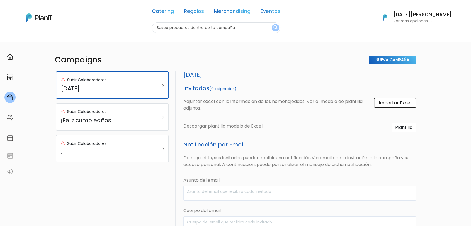
click at [435, 15] on h6 "[DATE][PERSON_NAME]" at bounding box center [422, 14] width 58 height 5
click at [76, 87] on h5 "[DATE]" at bounding box center [105, 88] width 88 height 7
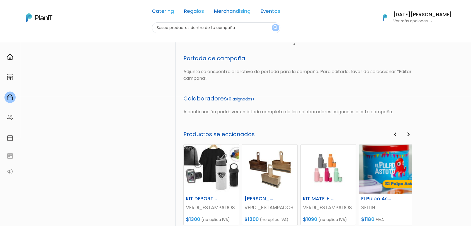
scroll to position [193, 0]
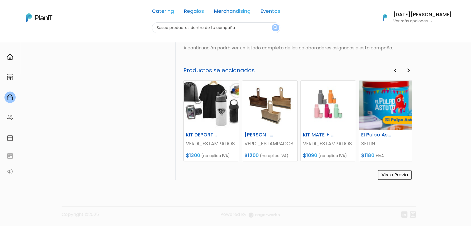
click at [407, 69] on icon "button" at bounding box center [408, 70] width 3 height 4
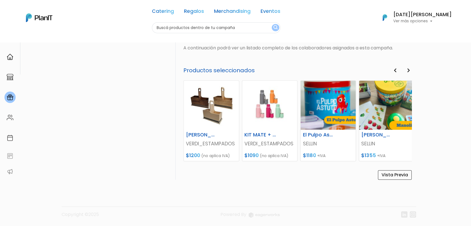
click at [407, 69] on icon "button" at bounding box center [408, 70] width 3 height 4
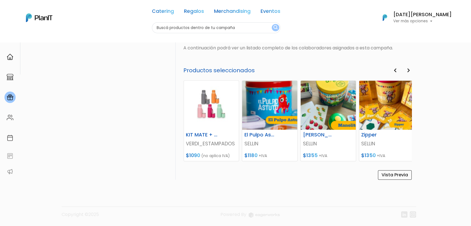
click at [407, 69] on icon "button" at bounding box center [408, 70] width 3 height 4
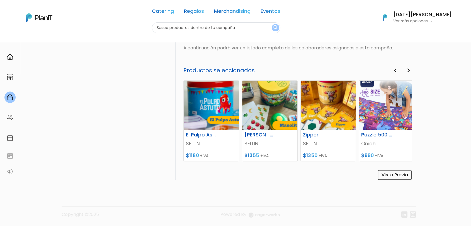
click at [407, 69] on icon "button" at bounding box center [408, 70] width 3 height 4
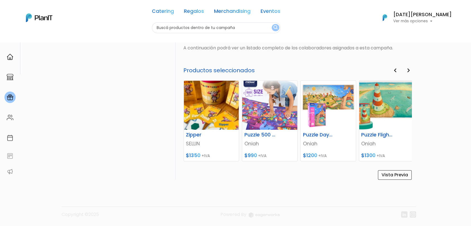
click at [407, 69] on icon "button" at bounding box center [408, 70] width 3 height 4
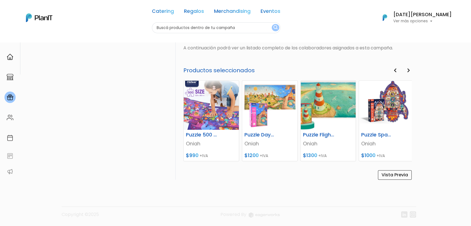
click at [407, 69] on icon "button" at bounding box center [408, 70] width 3 height 4
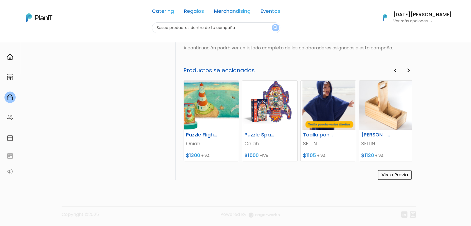
click at [407, 69] on icon "button" at bounding box center [408, 70] width 3 height 4
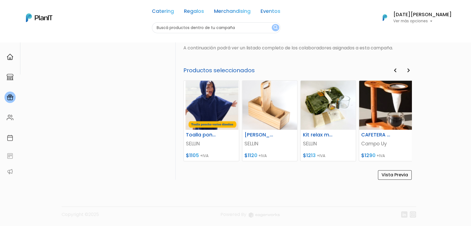
click at [407, 69] on icon "button" at bounding box center [408, 70] width 3 height 4
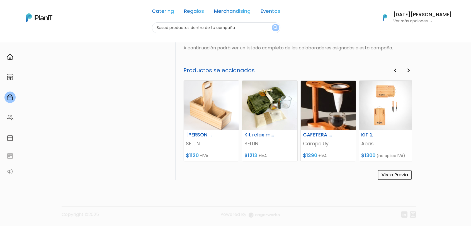
click at [407, 69] on icon "button" at bounding box center [408, 70] width 3 height 4
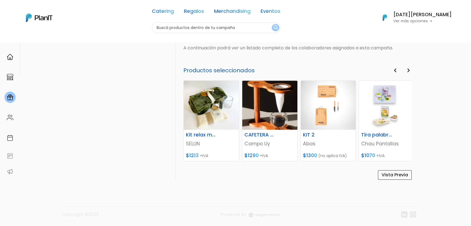
click at [392, 70] on button "Previous" at bounding box center [395, 70] width 6 height 7
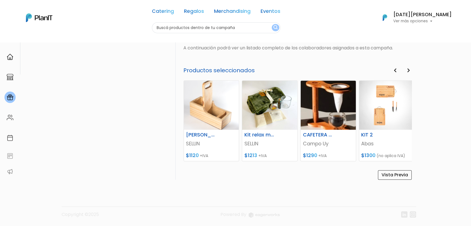
click at [392, 70] on button "Previous" at bounding box center [395, 70] width 6 height 7
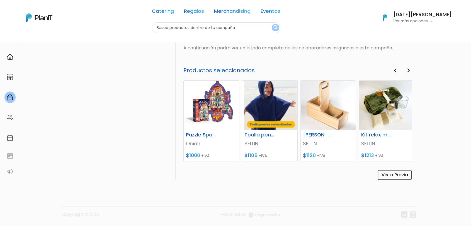
click at [392, 70] on button "Previous" at bounding box center [395, 70] width 6 height 7
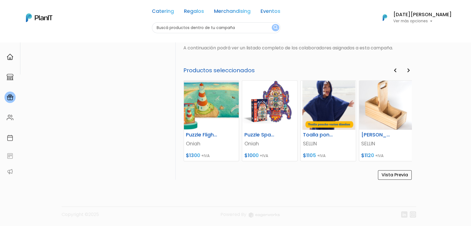
click at [392, 70] on button "Previous" at bounding box center [395, 70] width 6 height 7
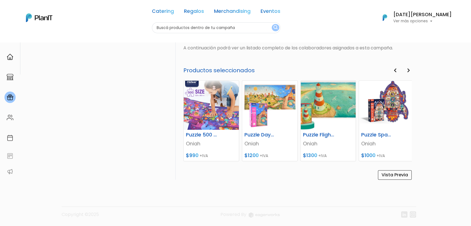
click at [392, 70] on button "Previous" at bounding box center [395, 70] width 6 height 7
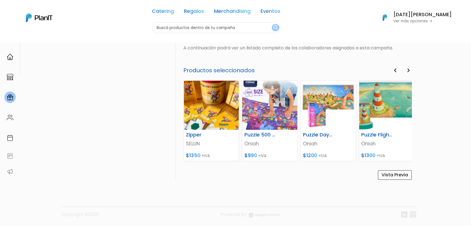
click at [392, 70] on button "Previous" at bounding box center [395, 70] width 6 height 7
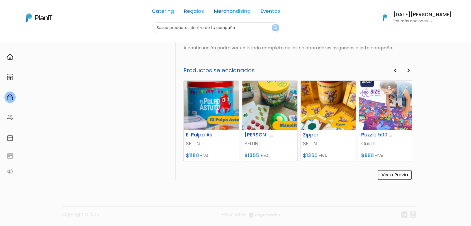
click at [392, 70] on button "Previous" at bounding box center [395, 70] width 6 height 7
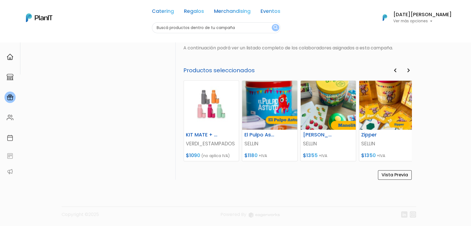
click at [392, 70] on button "Previous" at bounding box center [395, 70] width 6 height 7
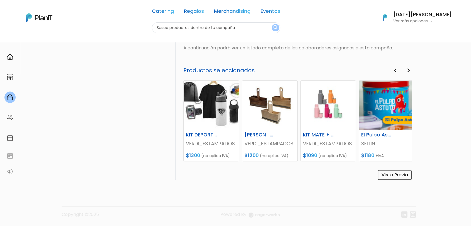
click at [409, 72] on button "Next" at bounding box center [408, 70] width 6 height 7
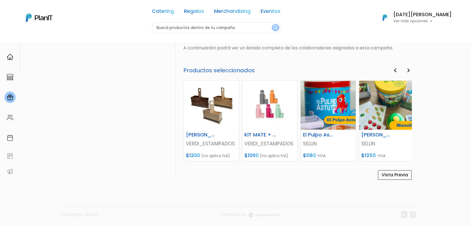
click at [409, 72] on button "Next" at bounding box center [408, 70] width 6 height 7
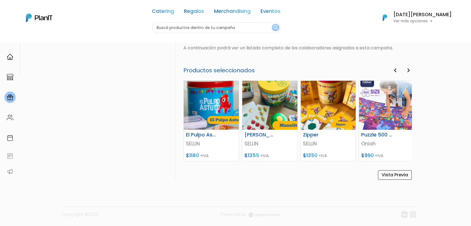
click at [409, 72] on button "Next" at bounding box center [408, 70] width 6 height 7
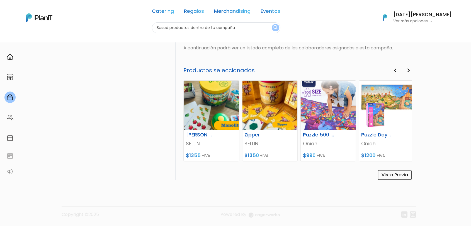
click at [409, 72] on button "Next" at bounding box center [408, 70] width 6 height 7
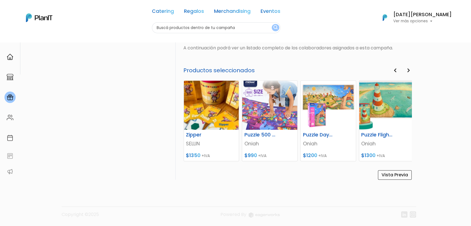
click at [409, 72] on button "Next" at bounding box center [408, 70] width 6 height 7
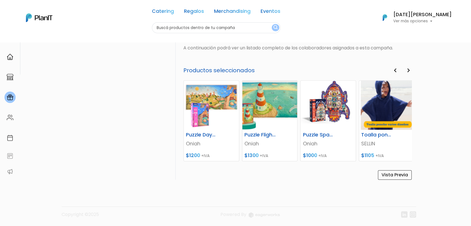
click at [409, 72] on button "Next" at bounding box center [408, 70] width 6 height 7
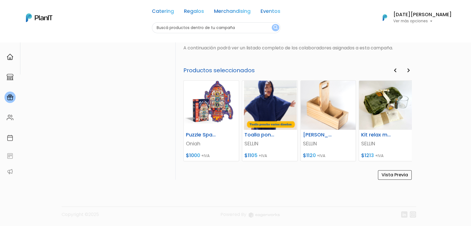
click at [409, 72] on button "Next" at bounding box center [408, 70] width 6 height 7
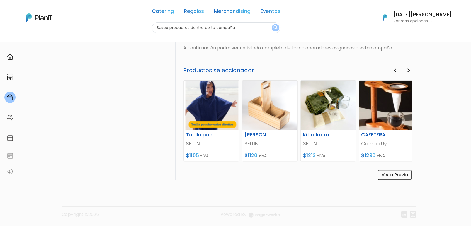
click at [409, 72] on button "Next" at bounding box center [408, 70] width 6 height 7
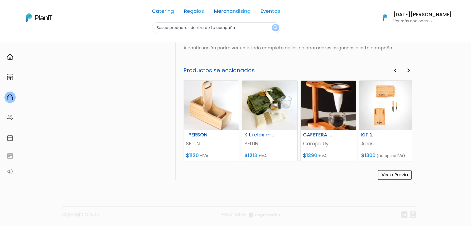
click at [392, 72] on button "Previous" at bounding box center [395, 70] width 6 height 7
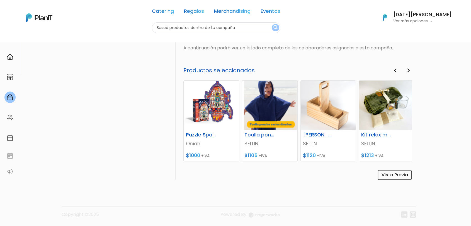
click at [392, 72] on button "Previous" at bounding box center [395, 70] width 6 height 7
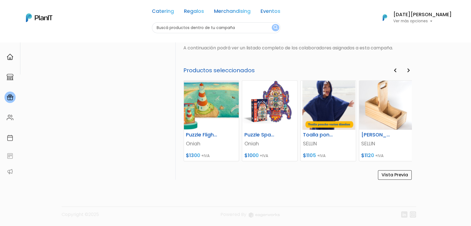
click at [392, 72] on button "Previous" at bounding box center [395, 70] width 6 height 7
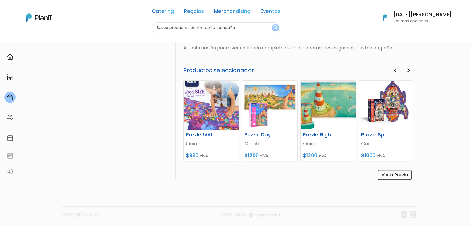
click at [392, 72] on button "Previous" at bounding box center [395, 70] width 6 height 7
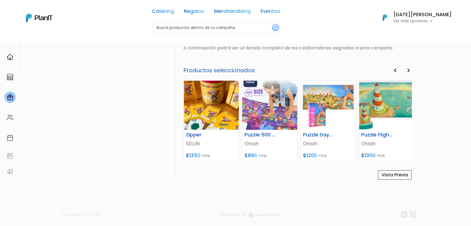
click at [392, 72] on button "Previous" at bounding box center [395, 70] width 6 height 7
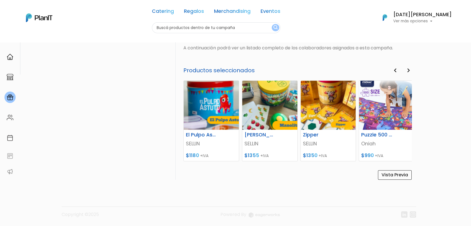
click at [392, 72] on button "Previous" at bounding box center [395, 70] width 6 height 7
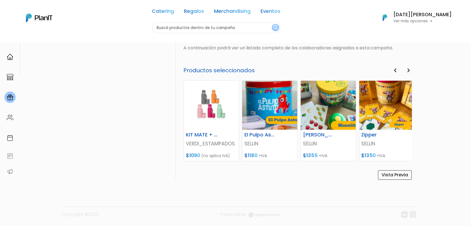
click at [392, 72] on button "Previous" at bounding box center [395, 70] width 6 height 7
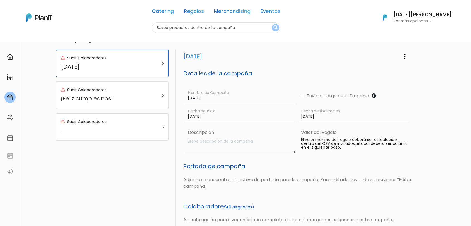
scroll to position [0, 0]
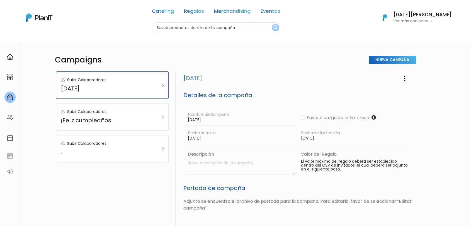
click at [449, 22] on p "Ver más opciones" at bounding box center [422, 21] width 58 height 4
click at [425, 84] on link "Cerrar Sesión" at bounding box center [427, 82] width 50 height 11
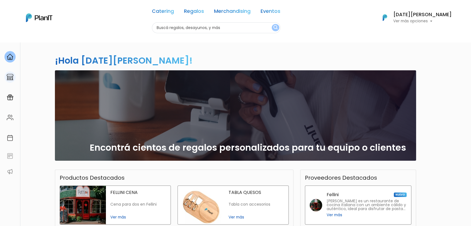
click at [8, 74] on img at bounding box center [10, 77] width 7 height 7
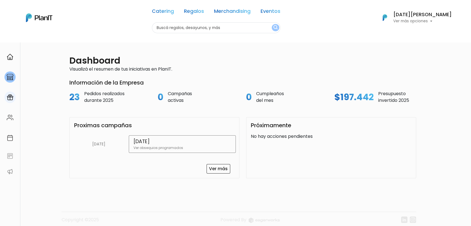
click at [7, 97] on img at bounding box center [10, 97] width 7 height 7
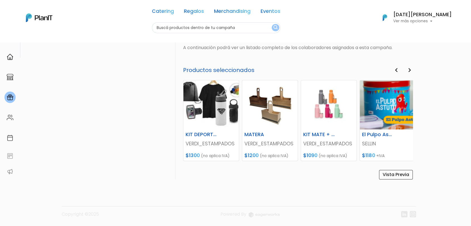
click at [412, 69] on button "Next" at bounding box center [409, 70] width 6 height 7
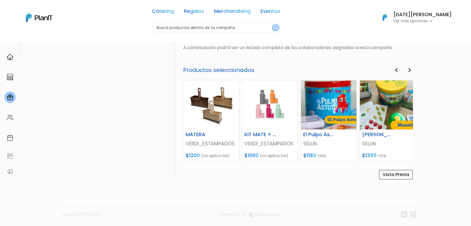
click at [412, 69] on button "Next" at bounding box center [409, 70] width 6 height 7
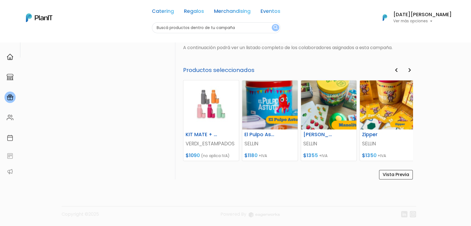
click at [412, 69] on button "Next" at bounding box center [409, 70] width 6 height 7
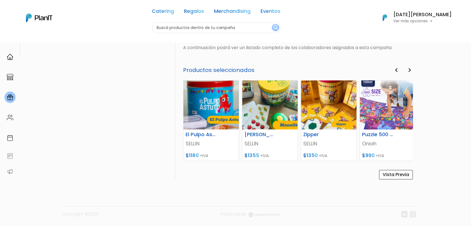
click at [412, 69] on button "Next" at bounding box center [409, 70] width 6 height 7
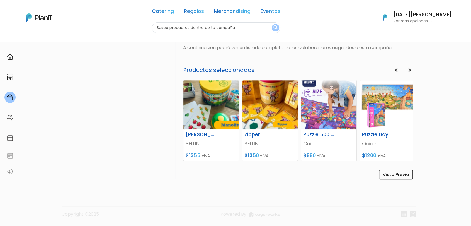
click at [412, 69] on button "Next" at bounding box center [409, 70] width 6 height 7
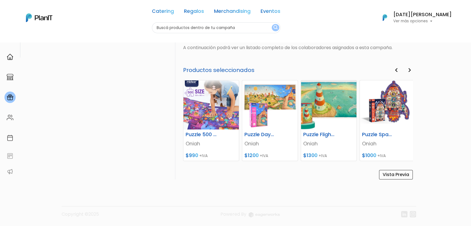
click at [412, 69] on button "Next" at bounding box center [409, 70] width 6 height 7
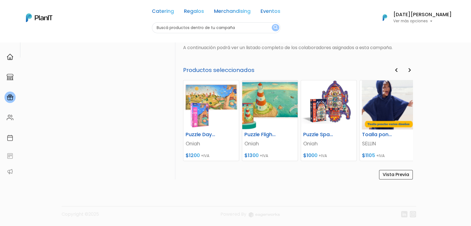
click at [412, 69] on button "Next" at bounding box center [409, 70] width 6 height 7
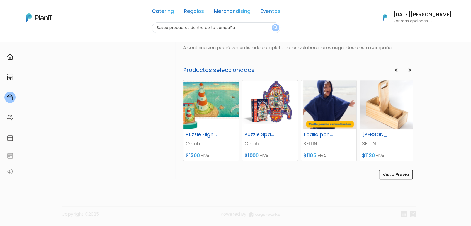
click at [412, 69] on button "Next" at bounding box center [409, 70] width 6 height 7
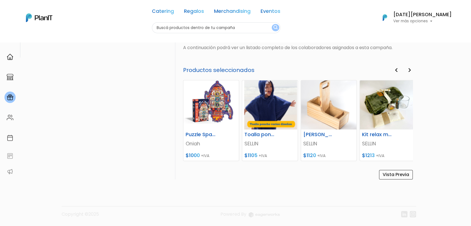
click at [412, 69] on button "Next" at bounding box center [409, 70] width 6 height 7
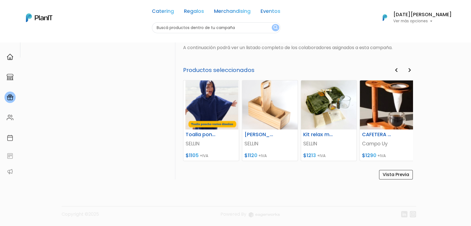
click at [412, 69] on button "Next" at bounding box center [409, 70] width 6 height 7
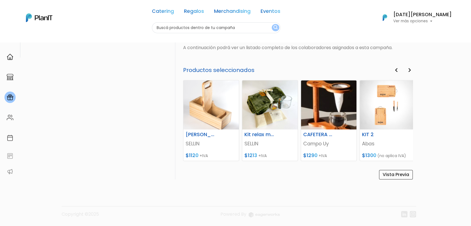
click at [412, 69] on button "Next" at bounding box center [409, 70] width 6 height 7
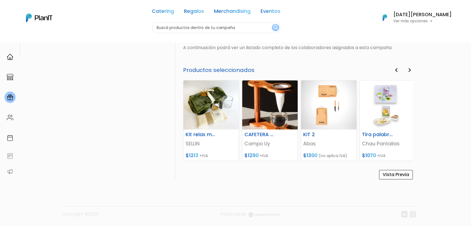
click at [412, 69] on button "Next" at bounding box center [409, 70] width 6 height 7
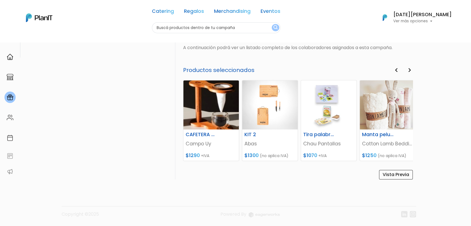
click at [412, 69] on button "Next" at bounding box center [409, 70] width 6 height 7
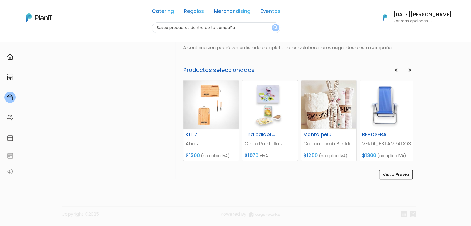
click at [412, 69] on button "Next" at bounding box center [409, 70] width 6 height 7
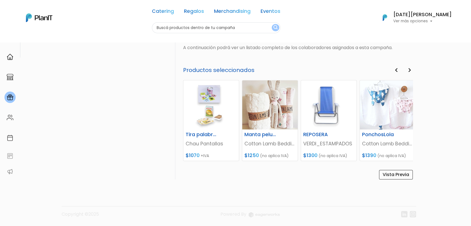
click at [412, 69] on button "Next" at bounding box center [409, 70] width 6 height 7
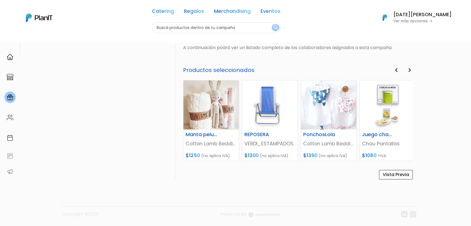
click at [412, 69] on button "Next" at bounding box center [409, 70] width 6 height 7
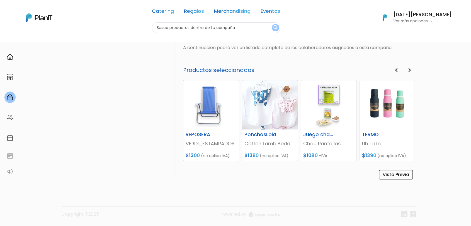
click at [412, 69] on button "Next" at bounding box center [409, 70] width 6 height 7
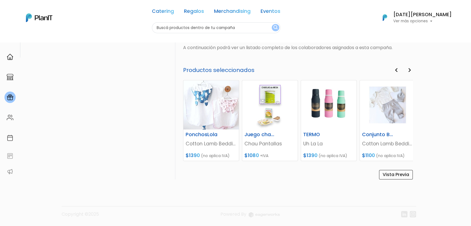
click at [412, 69] on button "Next" at bounding box center [409, 70] width 6 height 7
